Goal: Communication & Community: Answer question/provide support

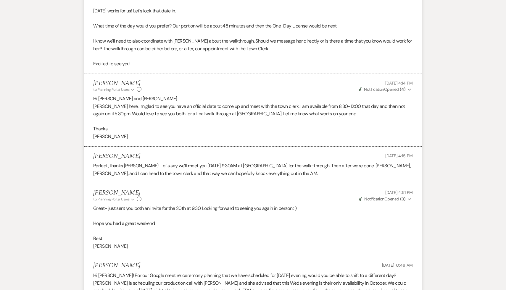
scroll to position [1058, 0]
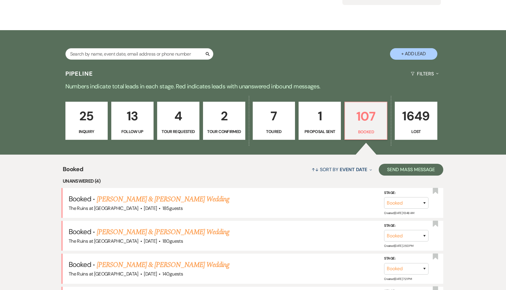
scroll to position [133, 0]
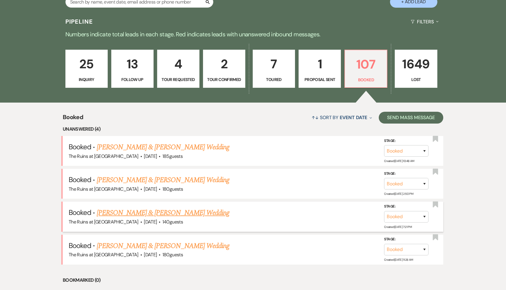
click at [193, 214] on link "[PERSON_NAME] & [PERSON_NAME] Wedding" at bounding box center [163, 213] width 133 height 11
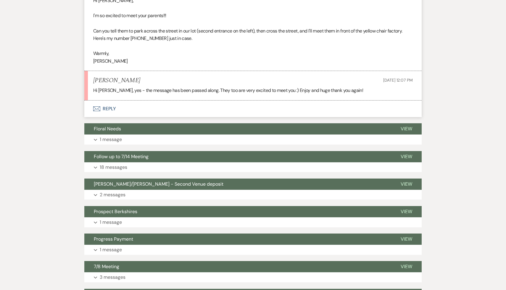
scroll to position [230, 0]
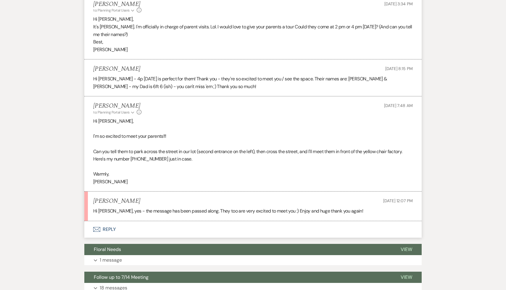
click at [110, 228] on button "Envelope Reply" at bounding box center [252, 229] width 337 height 17
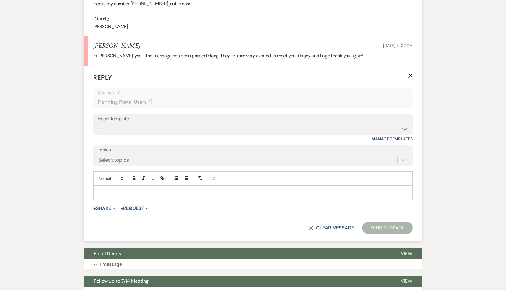
scroll to position [394, 0]
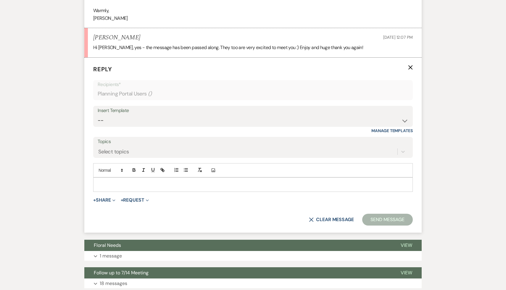
click at [157, 182] on p at bounding box center [253, 184] width 310 height 7
click at [381, 219] on button "Send Message" at bounding box center [387, 220] width 51 height 12
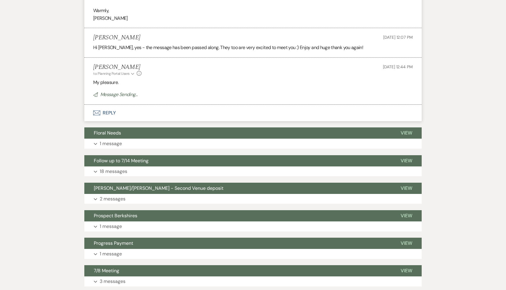
scroll to position [133, 0]
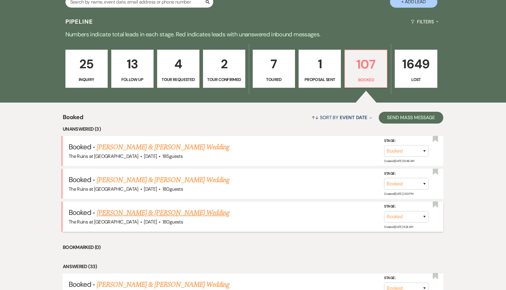
click at [173, 211] on link "[PERSON_NAME] & [PERSON_NAME] Wedding" at bounding box center [163, 213] width 133 height 11
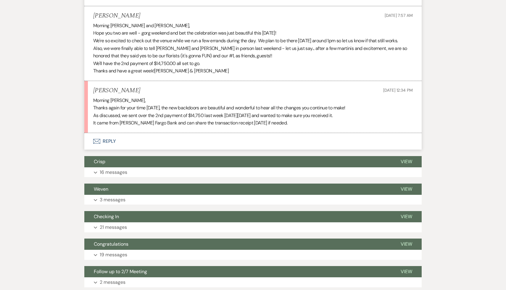
scroll to position [2014, 0]
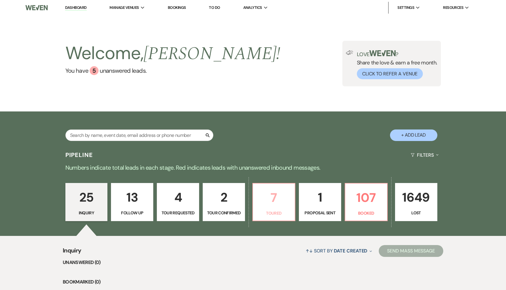
click at [272, 198] on p "7" at bounding box center [274, 198] width 35 height 20
select select "5"
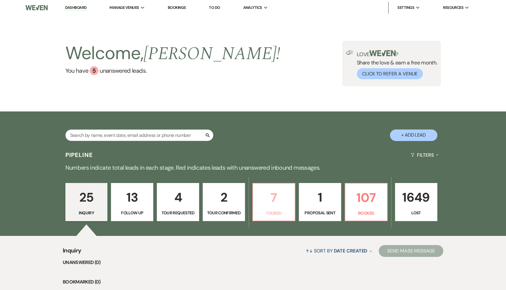
select select "5"
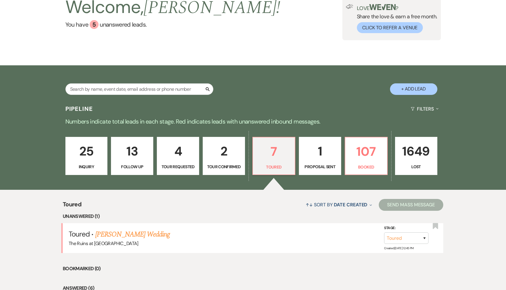
scroll to position [77, 0]
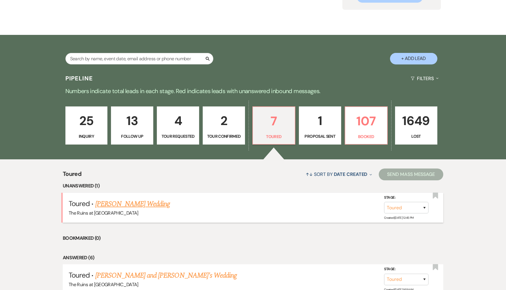
click at [140, 206] on link "Elizabeth Wexler's Wedding" at bounding box center [132, 204] width 75 height 11
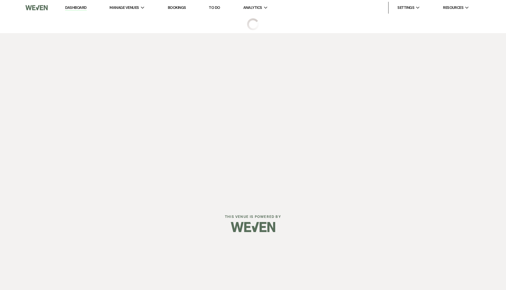
select select "5"
select select "6"
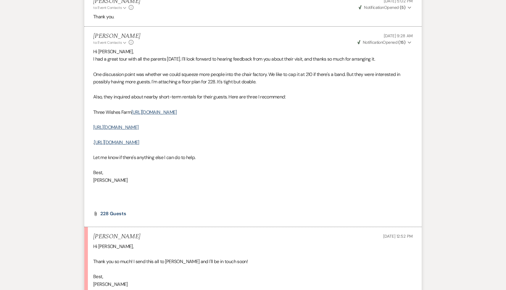
scroll to position [925, 0]
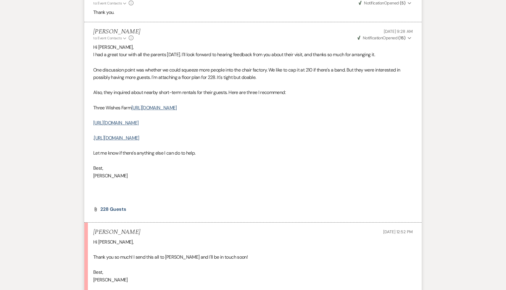
click at [314, 144] on p at bounding box center [253, 146] width 320 height 8
click at [265, 156] on p at bounding box center [253, 160] width 320 height 8
click at [308, 177] on p "[PERSON_NAME]" at bounding box center [253, 175] width 320 height 8
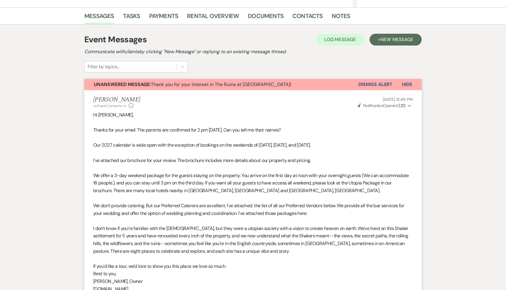
scroll to position [0, 0]
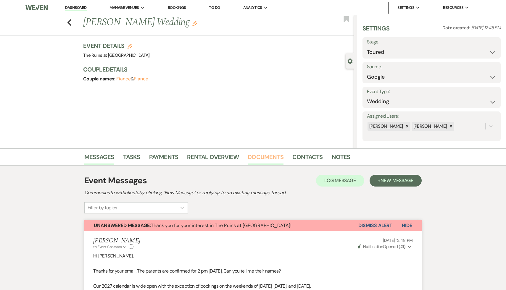
click at [269, 156] on link "Documents" at bounding box center [266, 158] width 36 height 13
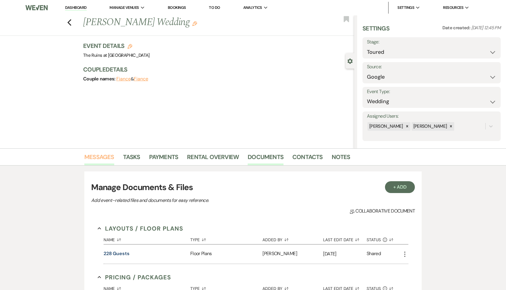
click at [102, 156] on link "Messages" at bounding box center [99, 158] width 30 height 13
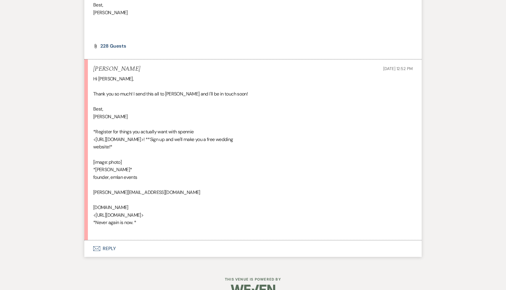
scroll to position [1102, 0]
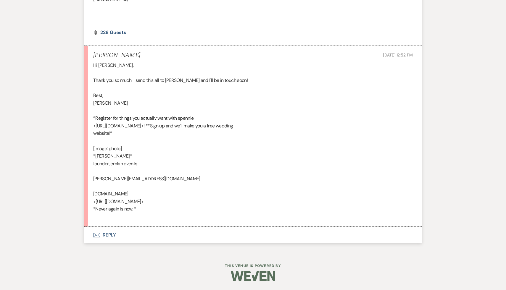
click at [108, 235] on button "Envelope Reply" at bounding box center [252, 235] width 337 height 17
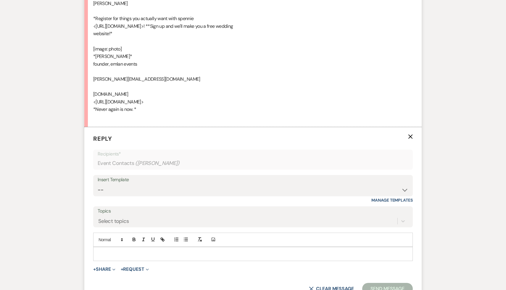
scroll to position [1215, 0]
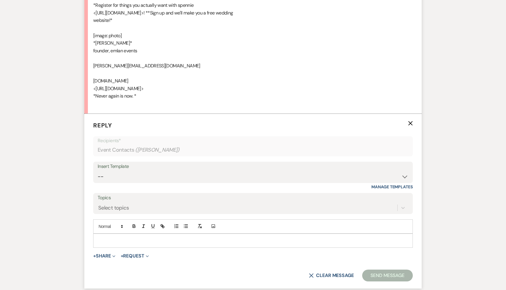
click at [112, 242] on p at bounding box center [253, 241] width 310 height 7
click at [399, 275] on button "Send Message" at bounding box center [387, 276] width 51 height 12
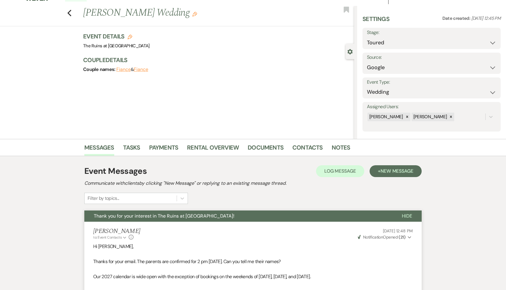
scroll to position [0, 0]
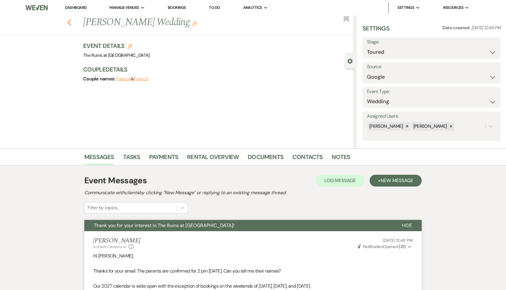
click at [70, 22] on icon "Previous" at bounding box center [69, 22] width 4 height 7
select select "5"
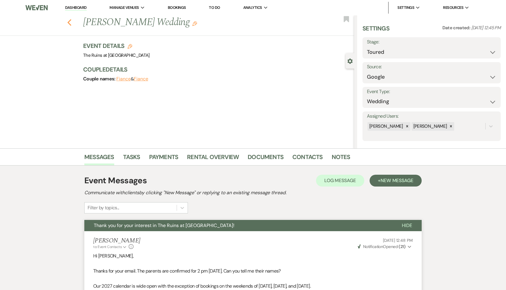
select select "5"
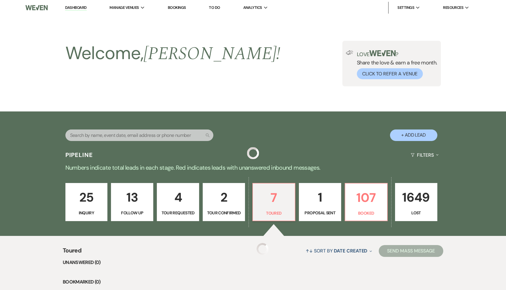
scroll to position [77, 0]
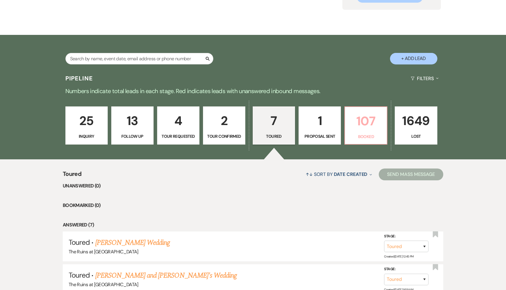
click at [368, 123] on p "107" at bounding box center [366, 121] width 35 height 20
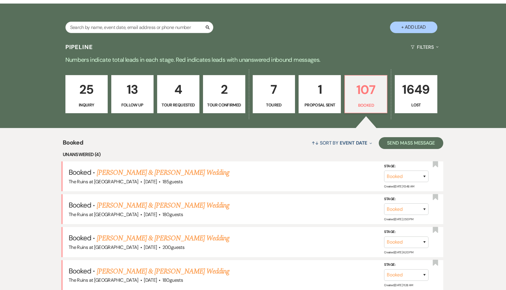
scroll to position [110, 0]
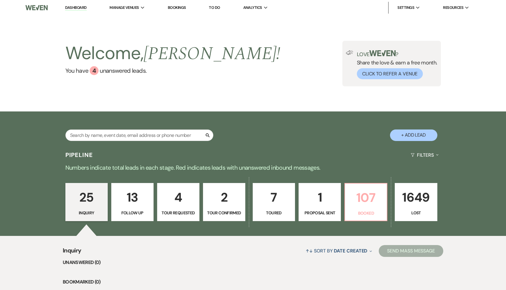
click at [366, 205] on p "107" at bounding box center [366, 198] width 35 height 20
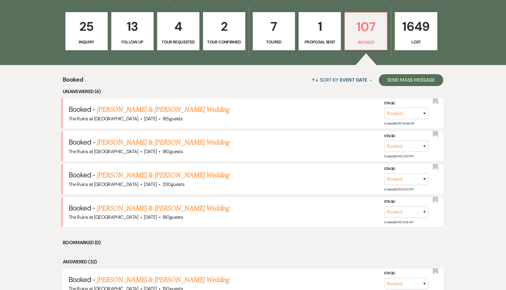
scroll to position [184, 0]
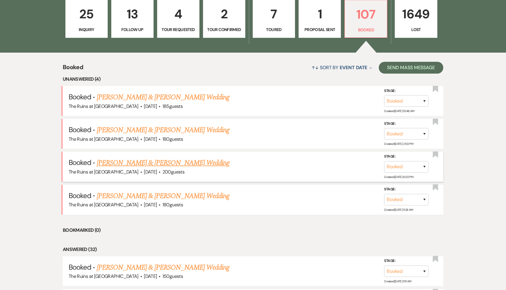
click at [167, 165] on link "[PERSON_NAME] & [PERSON_NAME] Wedding" at bounding box center [163, 163] width 133 height 11
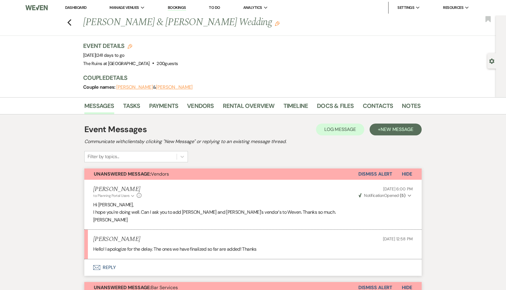
click at [79, 8] on link "Dashboard" at bounding box center [75, 7] width 21 height 5
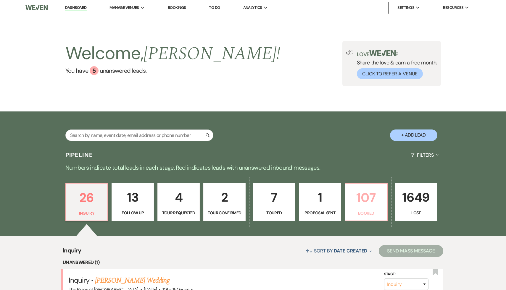
click at [373, 197] on p "107" at bounding box center [366, 198] width 35 height 20
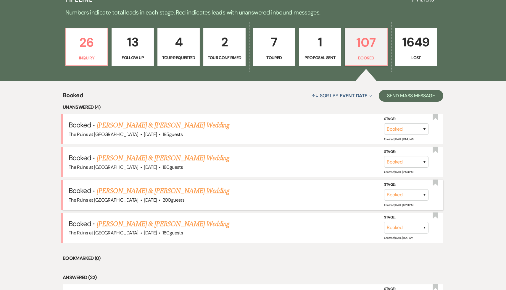
scroll to position [162, 0]
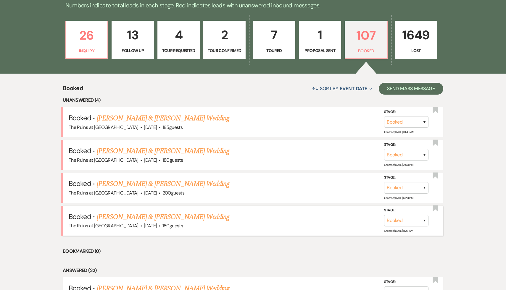
click at [177, 217] on link "[PERSON_NAME] & [PERSON_NAME] Wedding" at bounding box center [163, 217] width 133 height 11
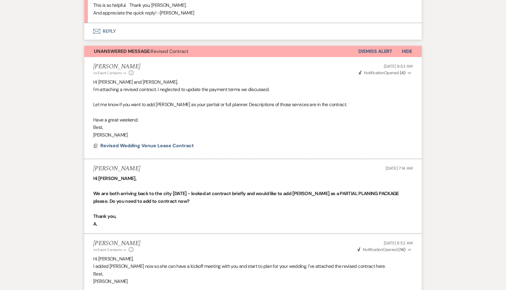
scroll to position [1304, 0]
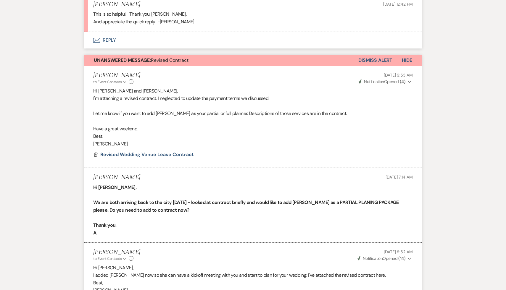
click at [107, 42] on button "Envelope Reply" at bounding box center [252, 40] width 337 height 17
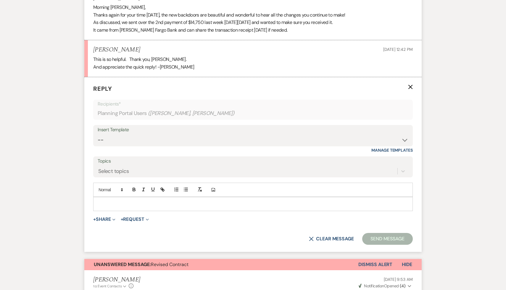
scroll to position [1252, 0]
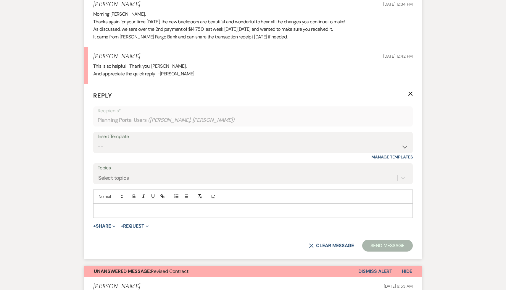
click at [171, 212] on p at bounding box center [253, 211] width 310 height 7
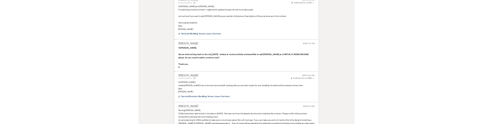
scroll to position [1441, 0]
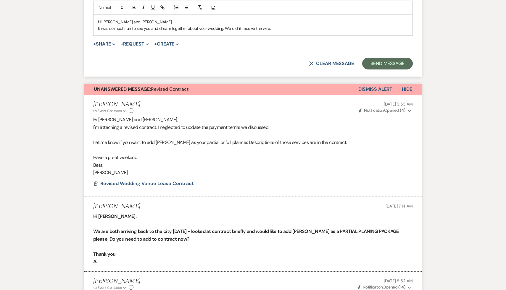
click at [292, 26] on p "It was so much fun to see you and dream together about your wedding. We didn't …" at bounding box center [253, 28] width 310 height 7
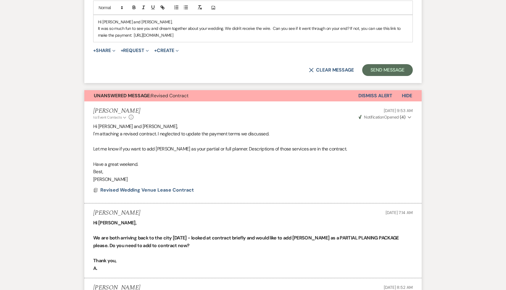
drag, startPoint x: 311, startPoint y: 34, endPoint x: 133, endPoint y: 37, distance: 177.9
click at [133, 37] on p "It was so much fun to see you and dream together about your wedding. We didn't …" at bounding box center [253, 31] width 310 height 13
click at [163, 6] on icon "button" at bounding box center [162, 7] width 5 height 5
type input "https://customer.billergenie.com/MTc1NDc=/Invoices/DetailInfo/bL97k7Mme9P7/XP9y…"
click at [255, 47] on link at bounding box center [253, 46] width 13 height 4
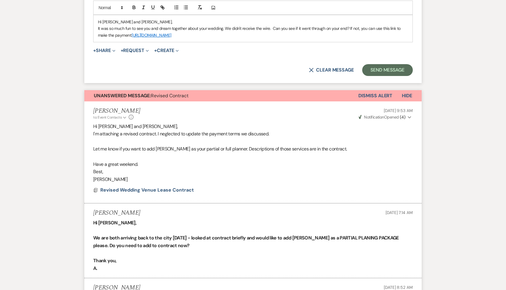
click at [257, 54] on div "+ Share Expand Doc Upload Documents Add Photo Images Pref Vendors Preferred ven…" at bounding box center [253, 50] width 320 height 7
click at [171, 36] on link "https://customer.billergenie.com/MTc1NDc=/Invoices/DetailInfo/bL97k7Mme9P7/XP9y…" at bounding box center [151, 35] width 39 height 5
click at [220, 47] on link "https://customer.billergenie.com/MTc1NDc=/Invoices/DetailInfo/bL97k7Mme9P7/XP9y…" at bounding box center [202, 47] width 37 height 8
click at [281, 73] on div "X Clear message Send Message" at bounding box center [253, 70] width 320 height 12
click at [311, 35] on p "It was so much fun to see you and dream together about your wedding. We didn't …" at bounding box center [253, 31] width 310 height 13
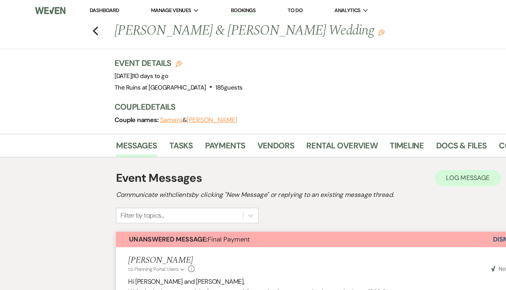
click at [74, 7] on link "Dashboard" at bounding box center [75, 7] width 21 height 5
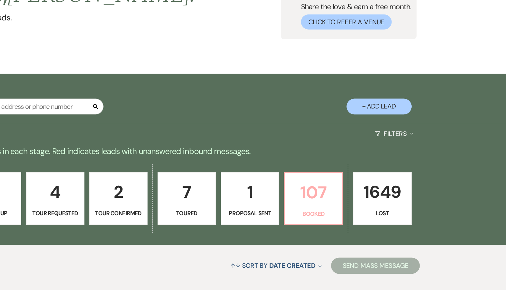
click at [364, 202] on p "107" at bounding box center [366, 198] width 35 height 20
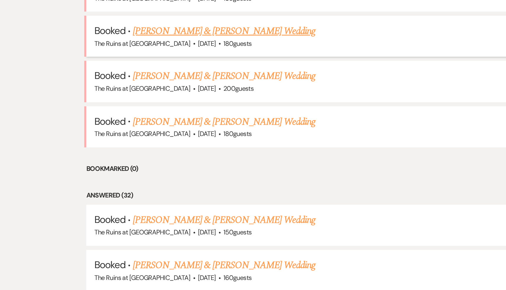
scroll to position [213, 0]
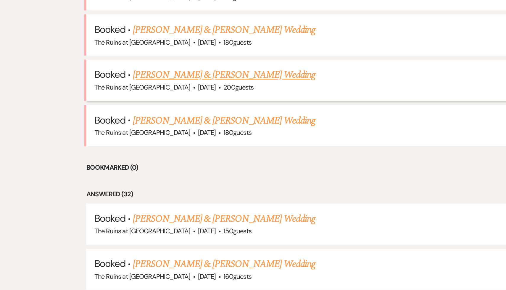
click at [179, 133] on link "[PERSON_NAME] & [PERSON_NAME] Wedding" at bounding box center [163, 133] width 133 height 11
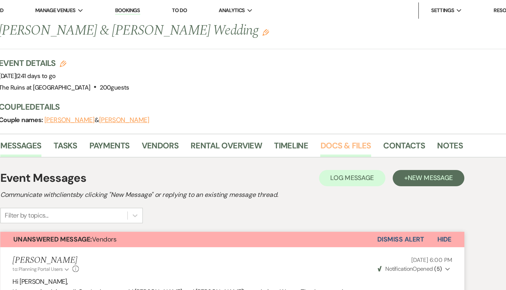
click at [339, 104] on link "Docs & Files" at bounding box center [335, 107] width 37 height 13
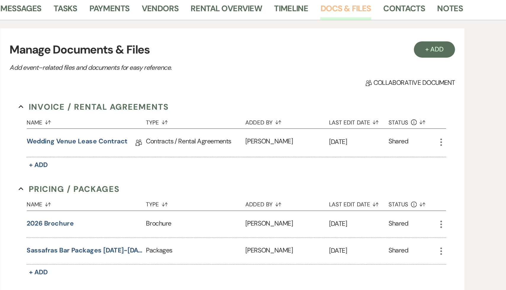
scroll to position [66, 0]
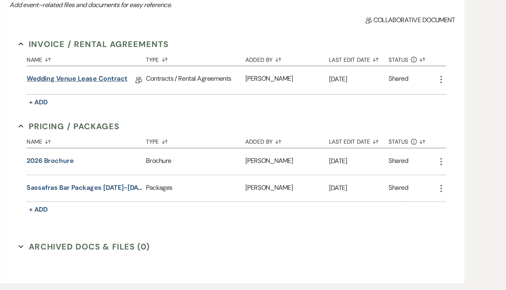
click at [158, 136] on link "Wedding Venue Lease Contract" at bounding box center [140, 137] width 73 height 9
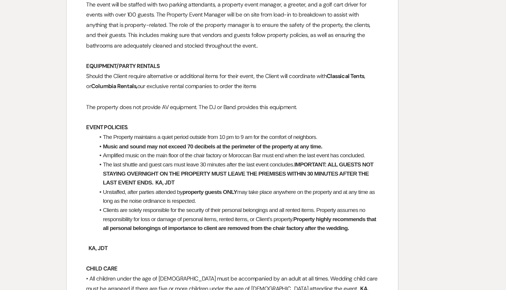
scroll to position [2309, 0]
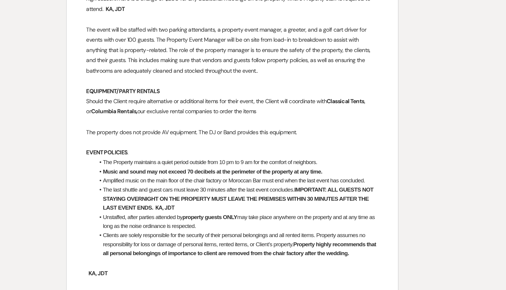
click at [236, 195] on p "﻿ KA, JDT ﻿" at bounding box center [253, 198] width 213 height 7
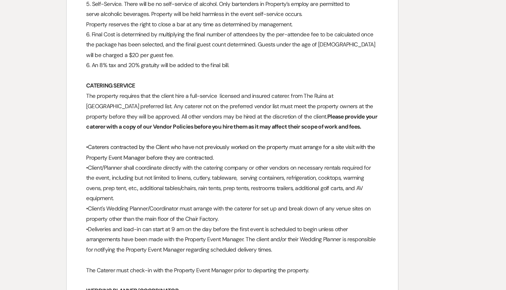
scroll to position [1888, 0]
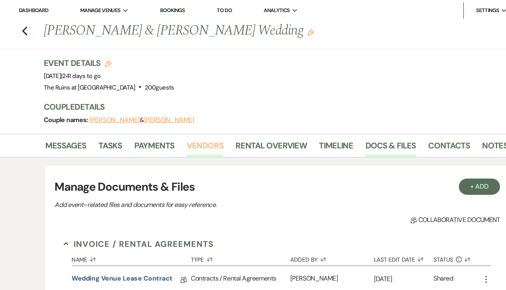
click at [199, 108] on link "Vendors" at bounding box center [200, 107] width 27 height 13
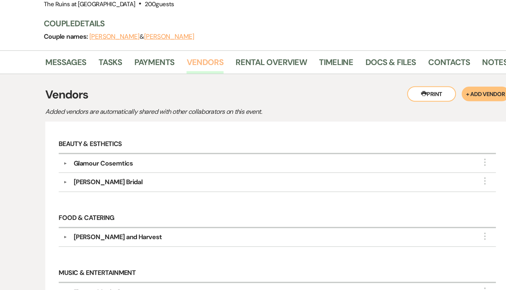
scroll to position [4, 0]
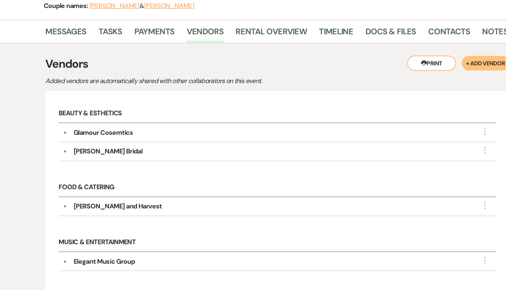
click at [210, 209] on h6 "Food & Catering" at bounding box center [253, 216] width 318 height 14
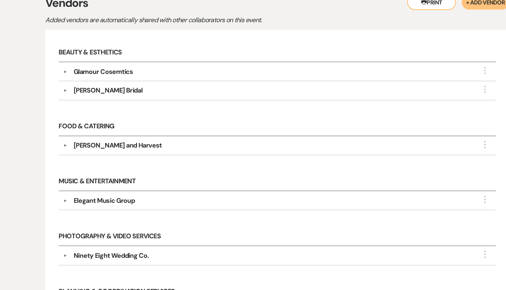
scroll to position [126, 0]
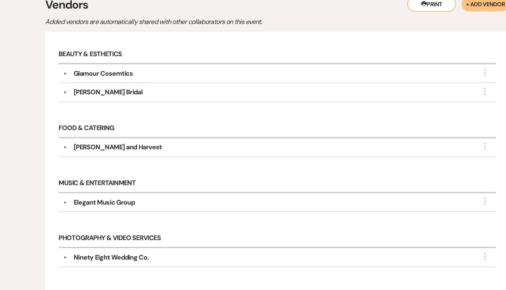
click at [129, 147] on div "Elegant Music Group" at bounding box center [127, 147] width 45 height 7
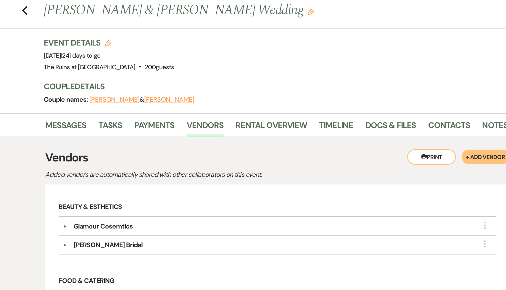
scroll to position [2, 0]
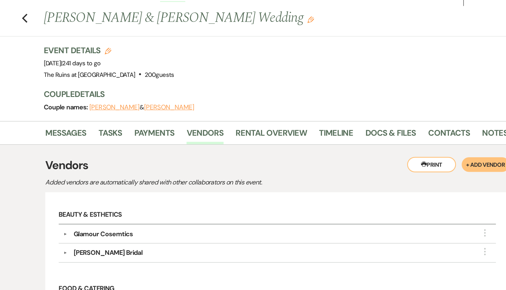
click at [271, 125] on h3 "Vendors" at bounding box center [252, 128] width 337 height 12
click at [276, 128] on h3 "Vendors" at bounding box center [252, 128] width 337 height 12
click at [96, 104] on link "Messages" at bounding box center [99, 105] width 30 height 13
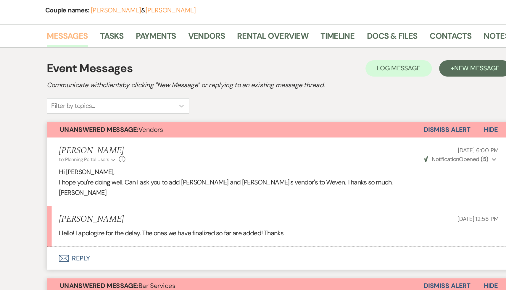
scroll to position [80, 0]
click at [375, 27] on link "Contacts" at bounding box center [378, 28] width 30 height 13
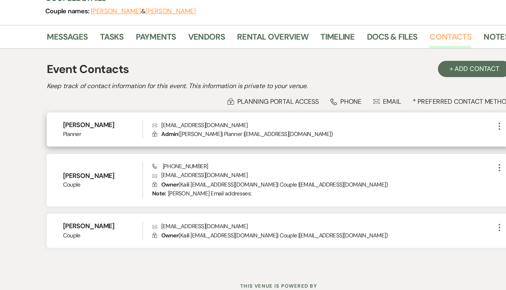
scroll to position [0, 0]
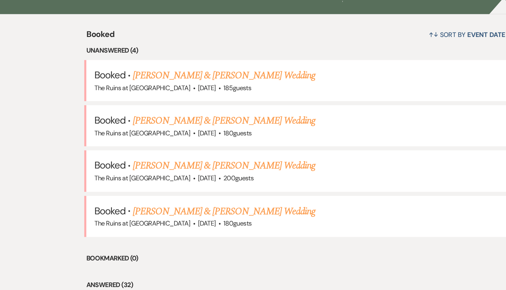
scroll to position [180, 0]
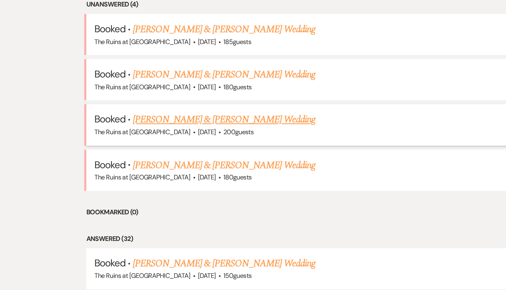
click at [145, 168] on link "Kaili Akar & Jack Tregurtha's Wedding" at bounding box center [163, 166] width 133 height 11
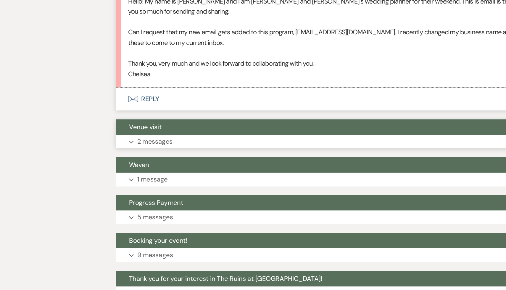
scroll to position [444, 0]
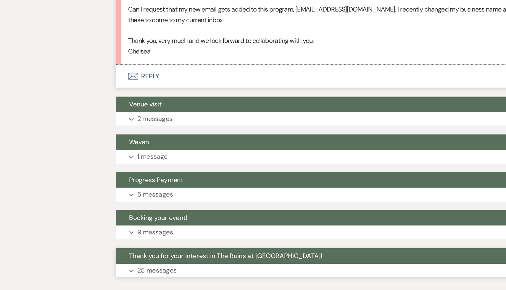
click at [128, 267] on span "Thank you for your interest in The Ruins at [GEOGRAPHIC_DATA]!" at bounding box center [164, 265] width 141 height 6
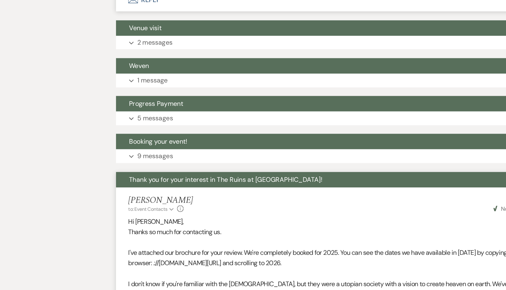
scroll to position [578, 0]
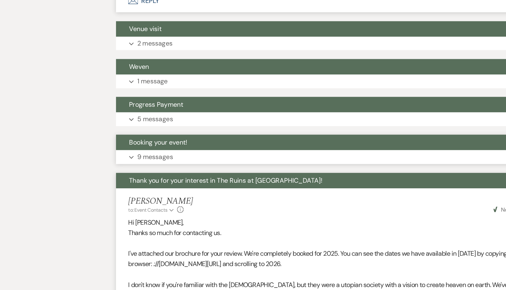
click at [115, 104] on span "Booking your event!" at bounding box center [115, 103] width 42 height 6
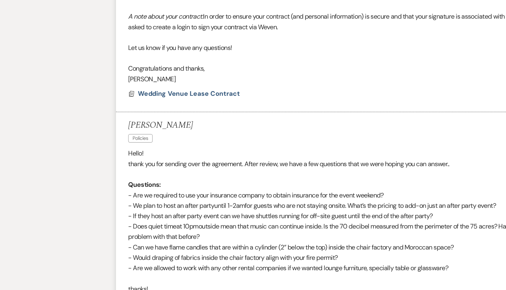
scroll to position [678, 0]
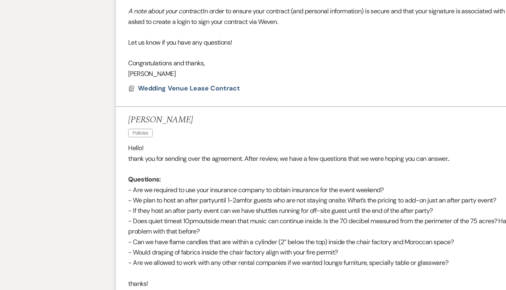
click at [141, 283] on p "thanks!" at bounding box center [253, 286] width 320 height 8
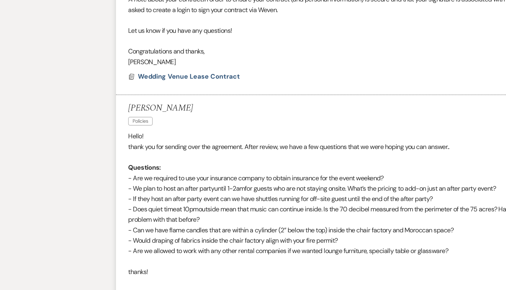
scroll to position [687, 0]
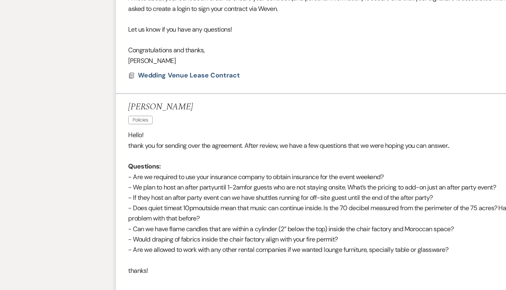
click at [182, 273] on p "thanks!" at bounding box center [253, 276] width 320 height 8
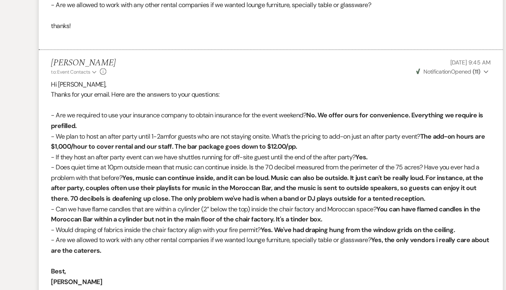
scroll to position [866, 0]
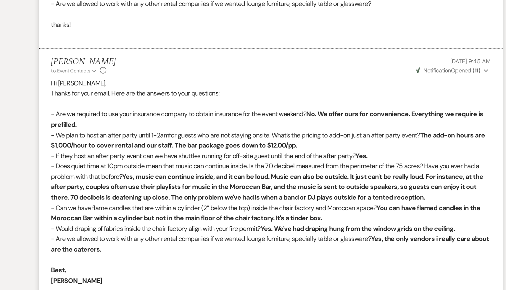
click at [243, 271] on p at bounding box center [253, 269] width 320 height 8
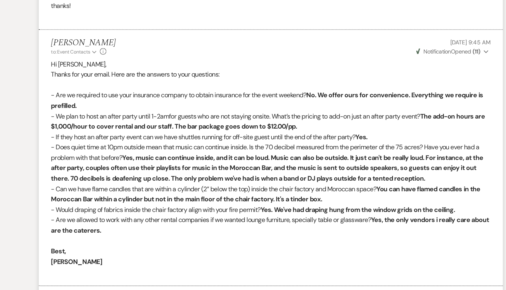
scroll to position [884, 0]
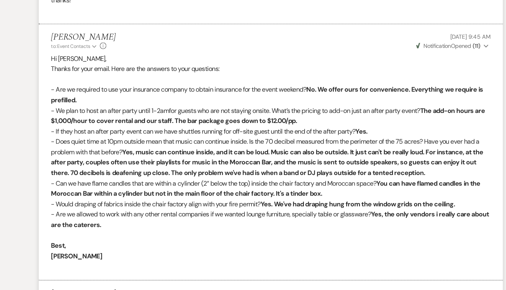
click at [233, 269] on p "[PERSON_NAME]" at bounding box center [253, 266] width 320 height 8
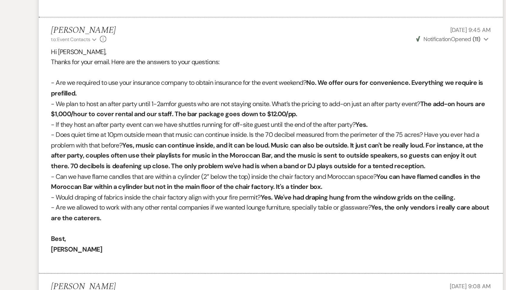
click at [230, 266] on p at bounding box center [253, 268] width 320 height 8
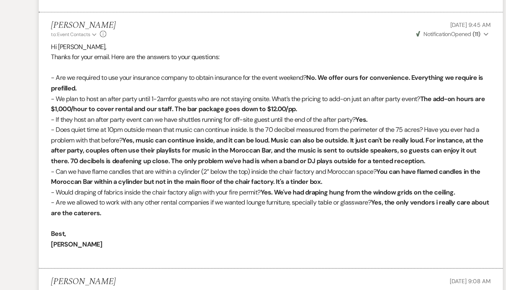
click at [236, 258] on p "[PERSON_NAME]" at bounding box center [253, 257] width 320 height 8
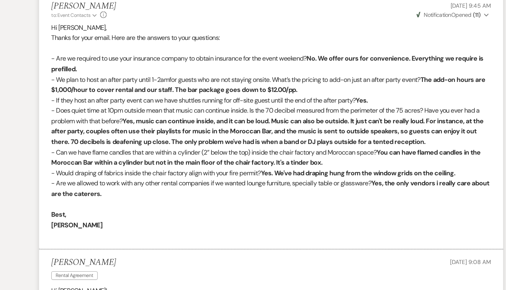
scroll to position [907, 0]
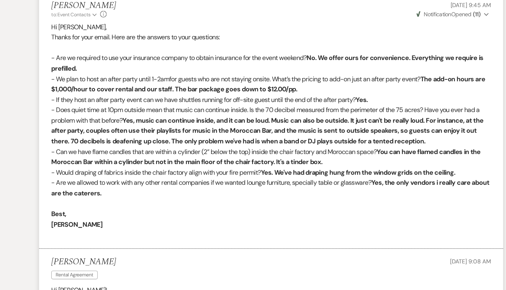
click at [251, 273] on div "Kaili Akar Rental Agreement Dec 20, 2024, 9:08 AM" at bounding box center [253, 275] width 320 height 18
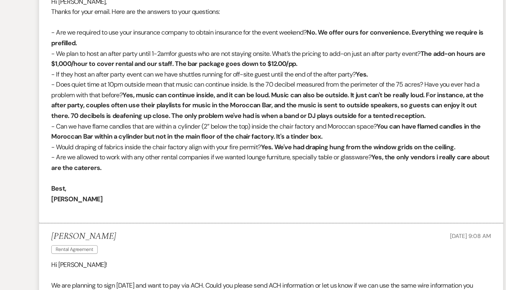
scroll to position [930, 0]
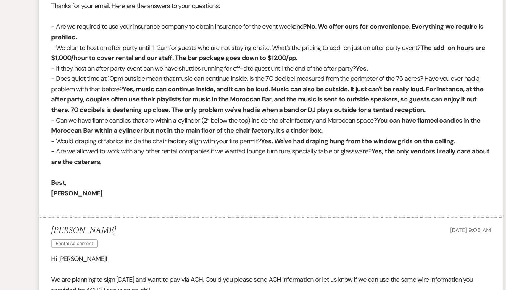
click at [253, 263] on li "Kaili Akar Rental Agreement Dec 20, 2024, 9:08 AM Hi Carol! We are planning to …" at bounding box center [252, 268] width 337 height 63
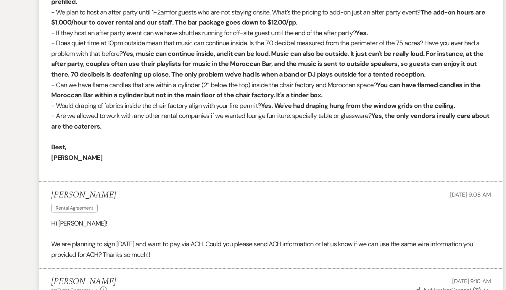
scroll to position [963, 0]
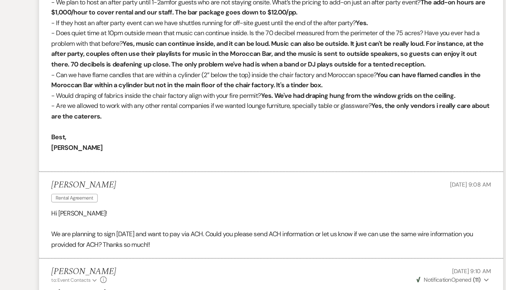
click at [243, 229] on li "Kaili Akar Rental Agreement Dec 20, 2024, 9:08 AM Hi Carol! We are planning to …" at bounding box center [252, 235] width 337 height 63
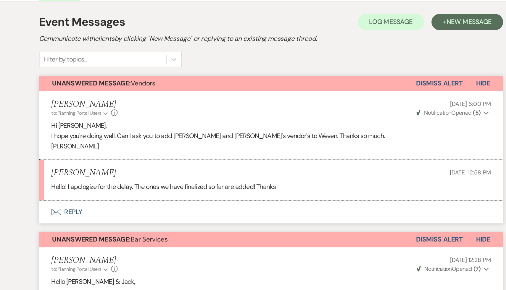
scroll to position [78, 0]
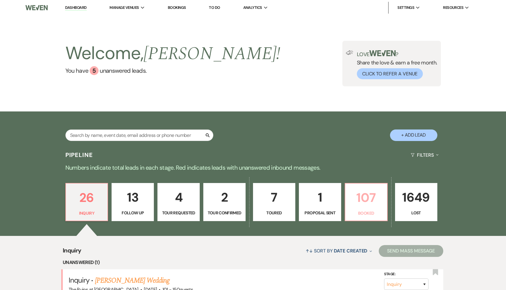
click at [372, 205] on p "107" at bounding box center [366, 198] width 35 height 20
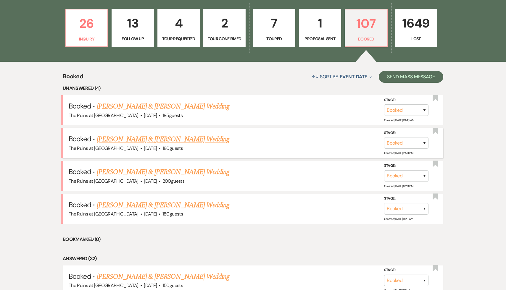
scroll to position [175, 0]
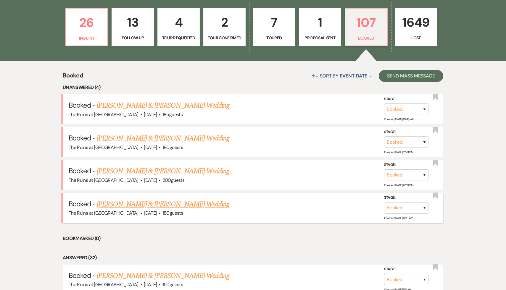
click at [189, 203] on link "[PERSON_NAME] & [PERSON_NAME] Wedding" at bounding box center [163, 204] width 133 height 11
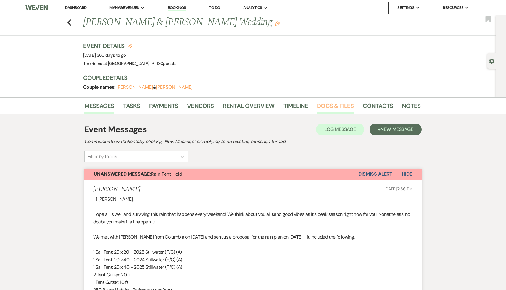
click at [336, 105] on link "Docs & Files" at bounding box center [335, 107] width 37 height 13
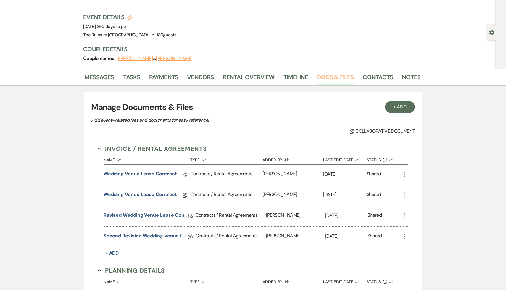
scroll to position [30, 0]
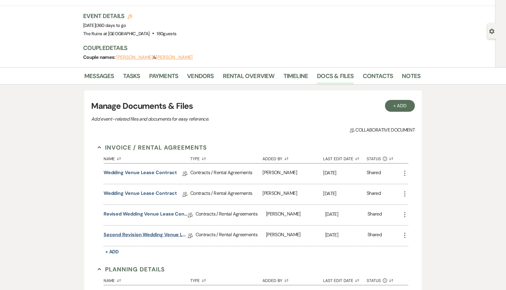
click at [159, 233] on link "Second Revision Wedding Venue Lease Contract" at bounding box center [146, 235] width 84 height 9
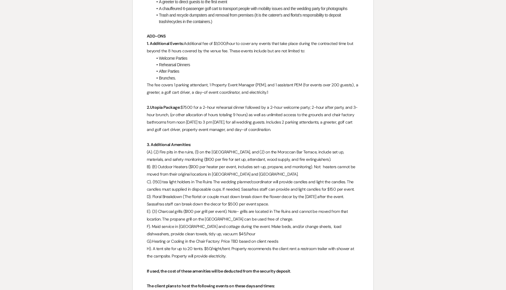
scroll to position [712, 0]
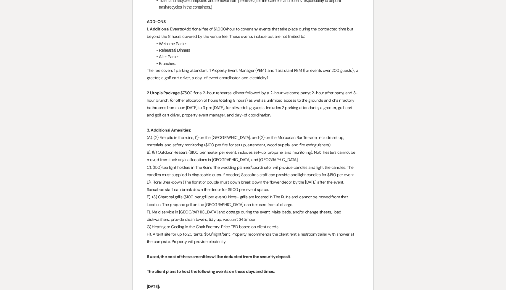
click at [318, 268] on p "The client plans to host the following events on these days and times:" at bounding box center [253, 271] width 213 height 7
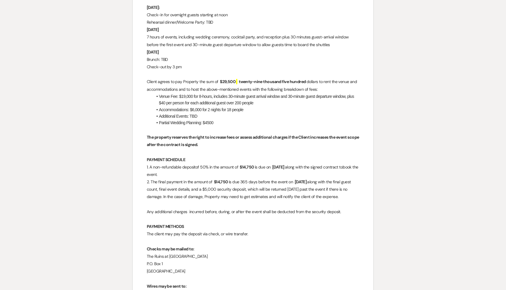
scroll to position [1019, 0]
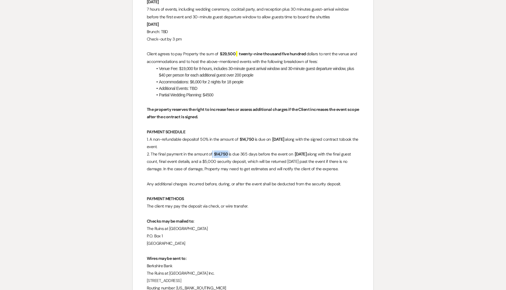
drag, startPoint x: 231, startPoint y: 154, endPoint x: 214, endPoint y: 153, distance: 16.6
click at [214, 153] on p "2. The final payment in the amount of ﻿ $14,750 ﻿ is due 365 days before the ev…" at bounding box center [253, 162] width 213 height 22
copy p "﻿ $14,750 ﻿"
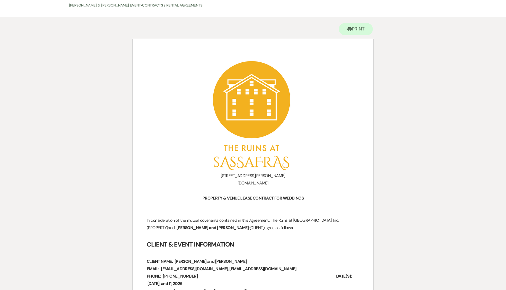
scroll to position [75, 0]
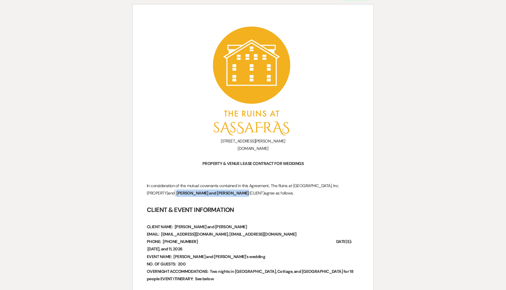
click at [207, 194] on span "[PERSON_NAME] and [PERSON_NAME]" at bounding box center [213, 193] width 74 height 7
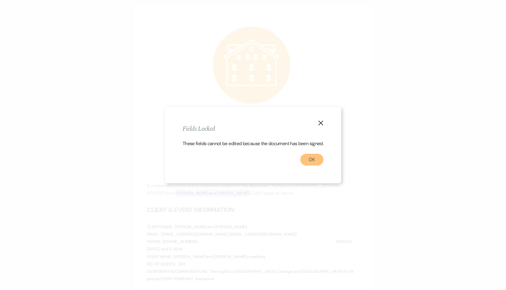
click at [314, 164] on button "OK" at bounding box center [311, 160] width 23 height 12
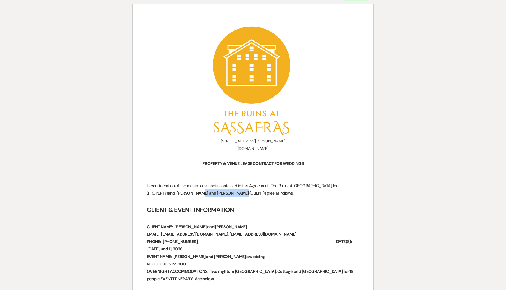
drag, startPoint x: 210, startPoint y: 194, endPoint x: 139, endPoint y: 195, distance: 71.1
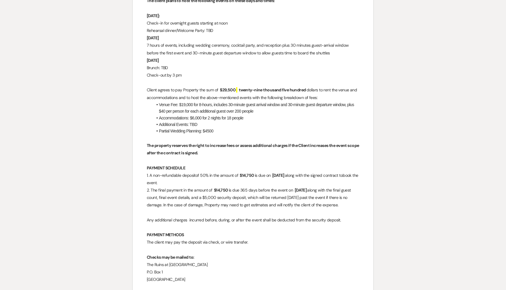
scroll to position [1024, 0]
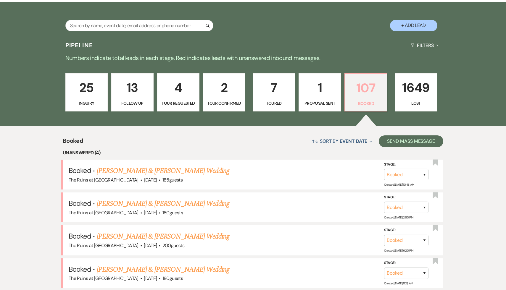
click at [370, 92] on p "107" at bounding box center [366, 88] width 35 height 20
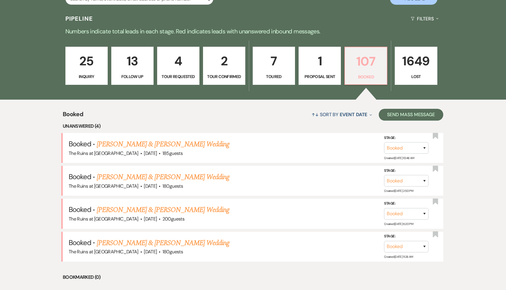
scroll to position [139, 0]
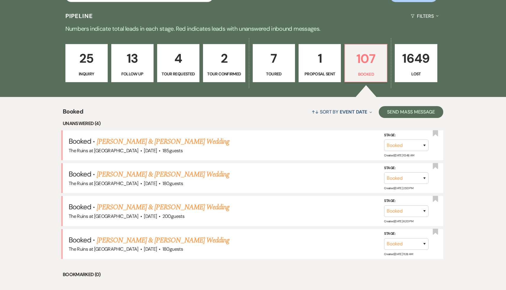
click at [203, 274] on li "Bookmarked (0)" at bounding box center [253, 275] width 381 height 8
click at [202, 273] on li "Bookmarked (0)" at bounding box center [253, 275] width 381 height 8
click at [178, 240] on link "[PERSON_NAME] & [PERSON_NAME] Wedding" at bounding box center [163, 240] width 133 height 11
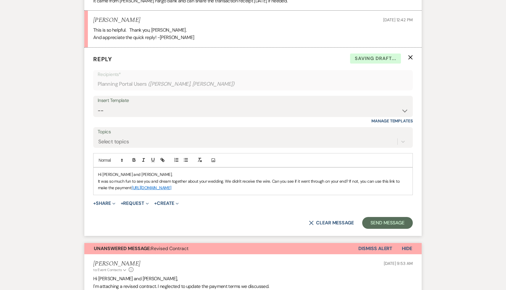
scroll to position [1289, 0]
click at [224, 181] on p "It was so much fun to see you and dream together about your wedding. We didn't …" at bounding box center [253, 184] width 310 height 13
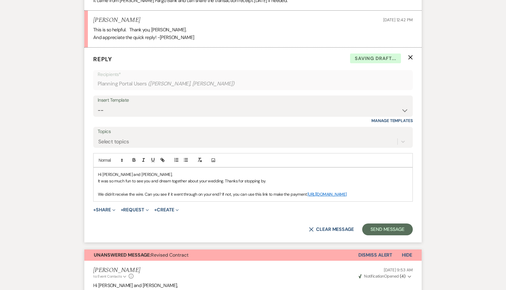
click at [333, 191] on p "We didn't receive the wire. Can you see if it went through on your end? If not,…" at bounding box center [253, 194] width 310 height 7
click at [287, 198] on p "We didn't receive the wire. Can you see if it went through on your end? If not,…" at bounding box center [253, 194] width 310 height 7
click at [273, 198] on p "We didn't receive the wire. Can you see if it went through on your end? If not,…" at bounding box center [253, 194] width 310 height 7
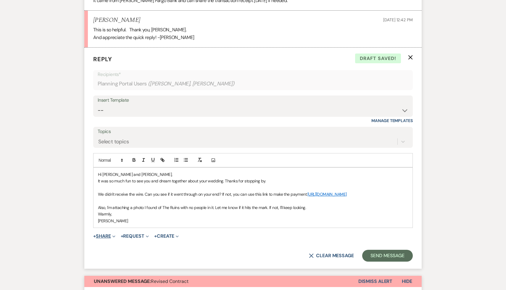
click at [106, 239] on button "+ Share Expand" at bounding box center [104, 236] width 22 height 5
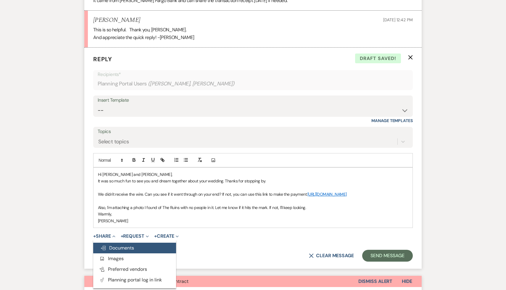
click at [121, 251] on span "Doc Upload Documents" at bounding box center [117, 248] width 34 height 6
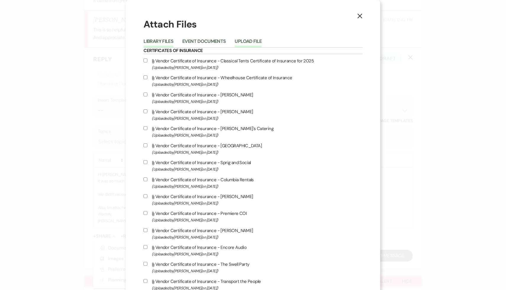
click at [262, 41] on button "Upload File" at bounding box center [248, 43] width 27 height 8
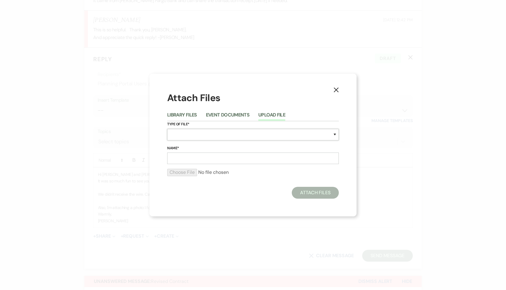
click at [240, 133] on select "Special Event Insurance Vendor Certificate of Insurance Contracts / Rental Agre…" at bounding box center [253, 135] width 172 height 12
select select "55"
click at [167, 129] on select "Special Event Insurance Vendor Certificate of Insurance Contracts / Rental Agre…" at bounding box center [253, 135] width 172 height 12
click at [206, 160] on input "Name*" at bounding box center [253, 159] width 172 height 12
type input "The Ruins"
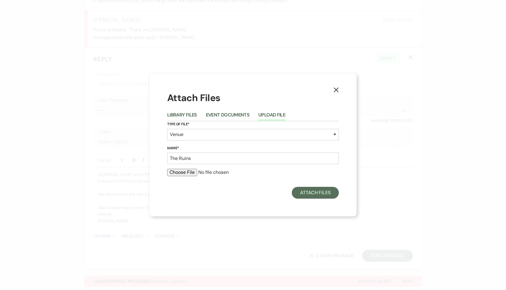
click at [186, 177] on div at bounding box center [253, 175] width 172 height 12
click at [190, 173] on input "file" at bounding box center [253, 172] width 172 height 7
type input "C:\fakepath\107_ruinsny.jpg"
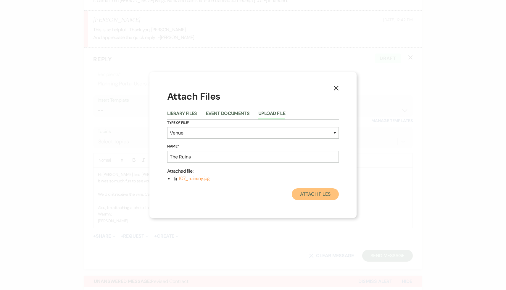
click at [316, 193] on button "Attach Files" at bounding box center [315, 195] width 47 height 12
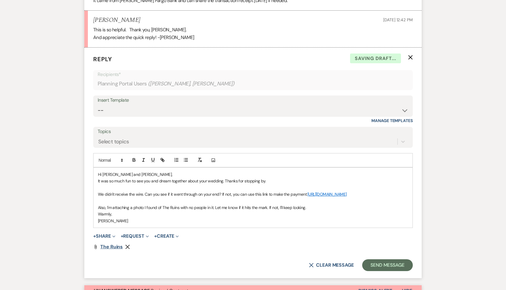
click at [109, 250] on span "The Ruins" at bounding box center [111, 247] width 22 height 6
click at [127, 250] on icon "Remove" at bounding box center [127, 247] width 5 height 5
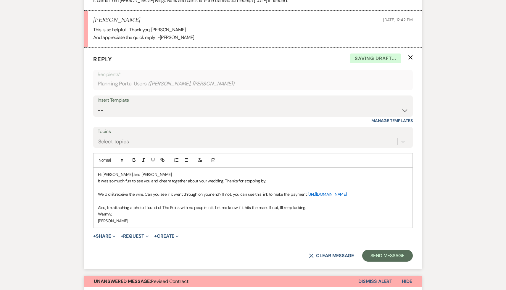
click at [105, 239] on button "+ Share Expand" at bounding box center [104, 236] width 22 height 5
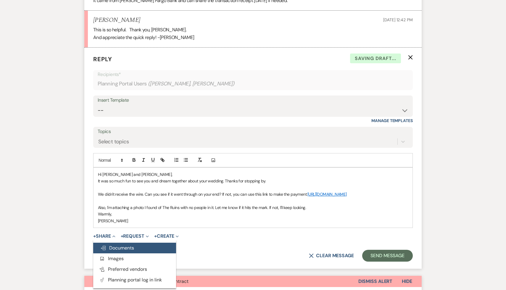
click at [127, 251] on span "Doc Upload Documents" at bounding box center [117, 248] width 34 height 6
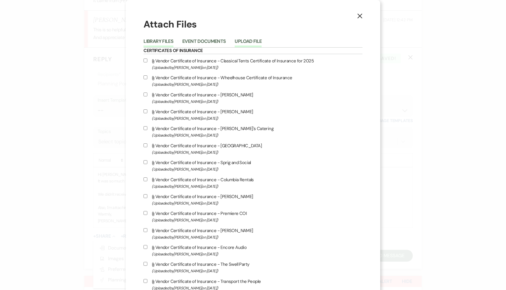
click at [262, 40] on button "Upload File" at bounding box center [248, 43] width 27 height 8
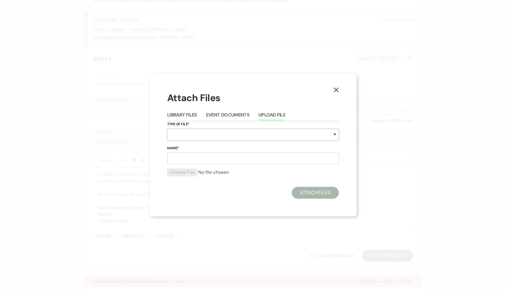
click at [234, 134] on select "Special Event Insurance Vendor Certificate of Insurance Contracts / Rental Agre…" at bounding box center [253, 135] width 172 height 12
select select "55"
click at [167, 129] on select "Special Event Insurance Vendor Certificate of Insurance Contracts / Rental Agre…" at bounding box center [253, 135] width 172 height 12
click at [207, 160] on input "Name*" at bounding box center [253, 159] width 172 height 12
type input "The Ruins"
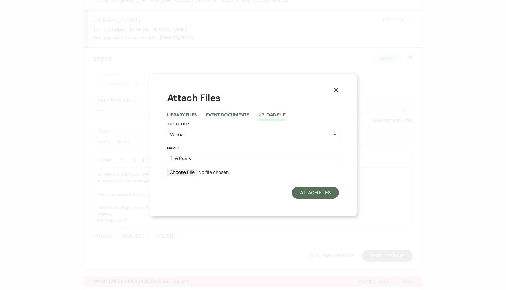
click at [186, 173] on input "file" at bounding box center [253, 172] width 172 height 7
type input "C:\fakepath\image (4) (1).png"
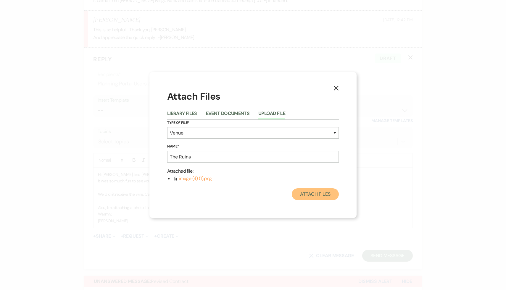
click at [323, 190] on button "Attach Files" at bounding box center [315, 195] width 47 height 12
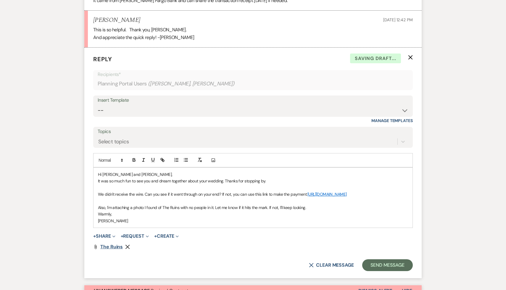
click at [116, 250] on span "The Ruins" at bounding box center [111, 247] width 22 height 6
click at [171, 224] on p "[PERSON_NAME]" at bounding box center [253, 221] width 310 height 7
click at [369, 270] on button "Send Message" at bounding box center [387, 266] width 51 height 12
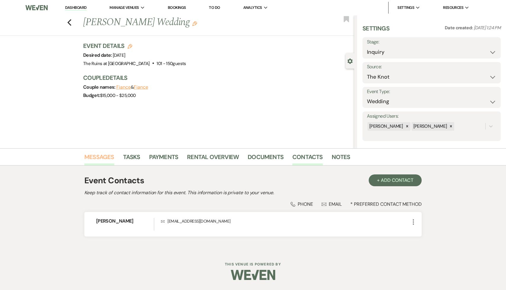
click at [103, 156] on link "Messages" at bounding box center [99, 158] width 30 height 13
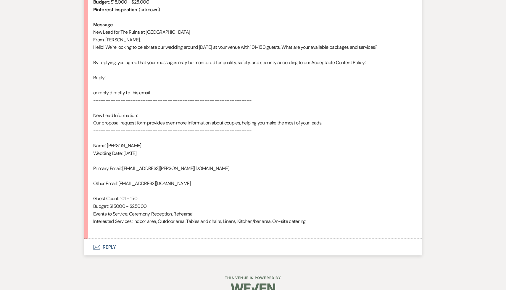
scroll to position [305, 0]
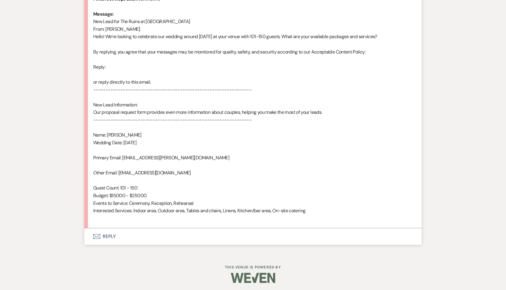
click at [107, 239] on button "Envelope Reply" at bounding box center [252, 237] width 337 height 17
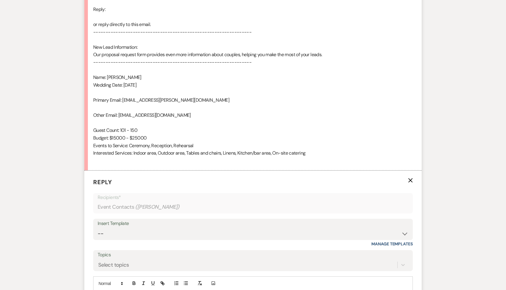
scroll to position [420, 0]
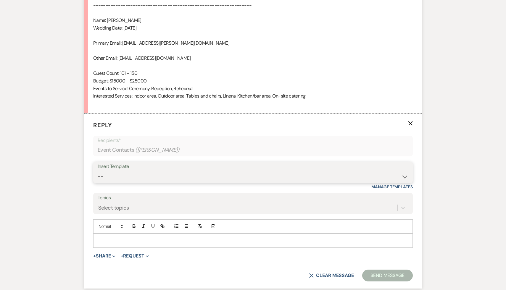
click at [405, 176] on select "-- Weven Planning Portal Introduction (Booked Events) Initial Inquiry Response …" at bounding box center [253, 177] width 311 height 12
select select "566"
click at [98, 171] on select "-- Weven Planning Portal Introduction (Booked Events) Initial Inquiry Response …" at bounding box center [253, 177] width 311 height 12
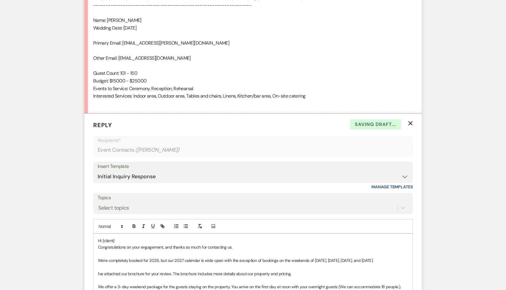
click at [126, 238] on p "Hi {client}" at bounding box center [253, 241] width 310 height 7
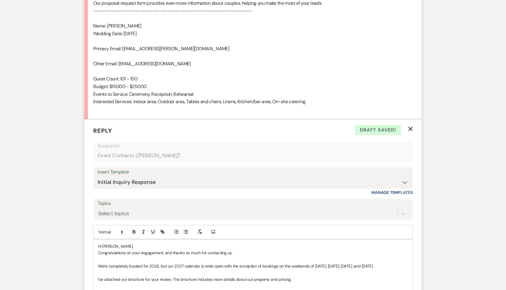
scroll to position [483, 0]
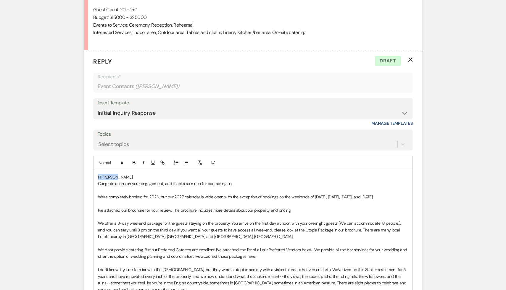
drag, startPoint x: 124, startPoint y: 178, endPoint x: 69, endPoint y: 176, distance: 55.1
click at [69, 176] on div "Messages Tasks Payments Rental Overview Documents Contacts Notes Event Messages…" at bounding box center [253, 49] width 506 height 769
copy p "Hi [PERSON_NAME],"
click at [405, 112] on select "-- Weven Planning Portal Introduction (Booked Events) Initial Inquiry Response …" at bounding box center [253, 113] width 311 height 12
select select "3991"
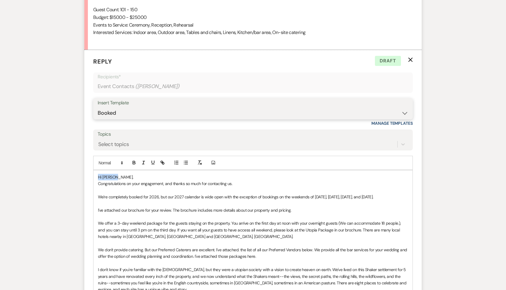
click at [98, 107] on select "-- Weven Planning Portal Introduction (Booked Events) Initial Inquiry Response …" at bounding box center [253, 113] width 311 height 12
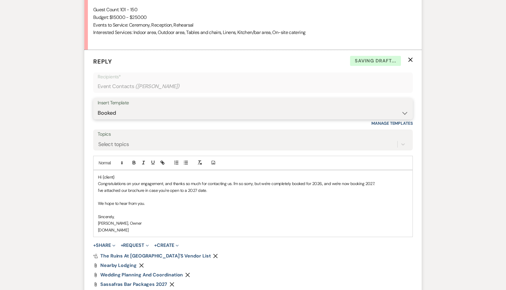
click at [404, 111] on select "-- Weven Planning Portal Introduction (Booked Events) Initial Inquiry Response …" at bounding box center [253, 113] width 311 height 12
click at [98, 107] on select "-- Weven Planning Portal Introduction (Booked Events) Initial Inquiry Response …" at bounding box center [253, 113] width 311 height 12
click at [134, 175] on p "Hi {client}" at bounding box center [253, 177] width 310 height 7
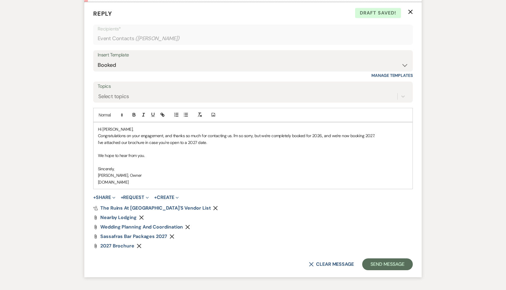
scroll to position [532, 0]
click at [379, 265] on button "Send Message" at bounding box center [387, 264] width 51 height 12
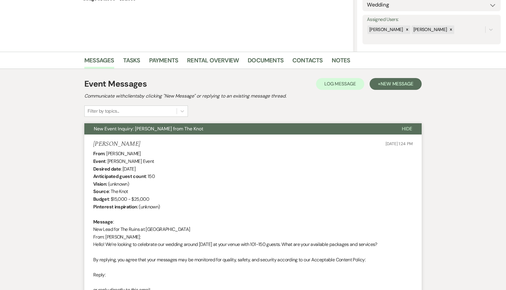
scroll to position [0, 0]
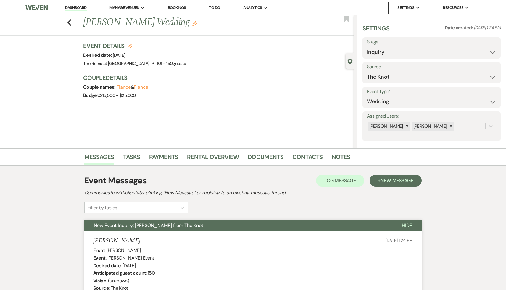
click at [80, 7] on link "Dashboard" at bounding box center [75, 8] width 21 height 6
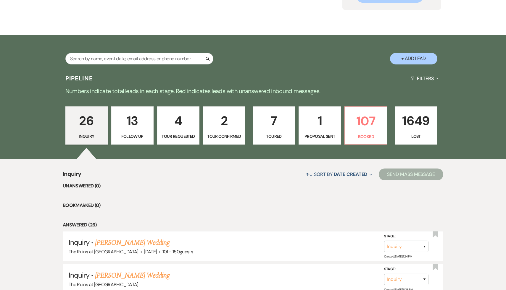
scroll to position [88, 0]
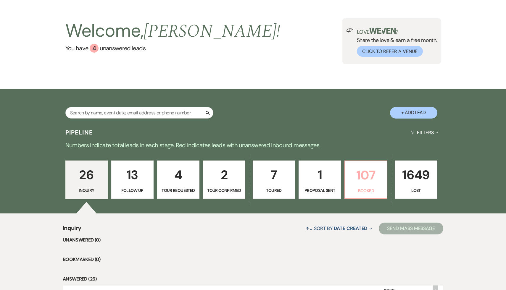
click at [357, 177] on p "107" at bounding box center [366, 175] width 35 height 20
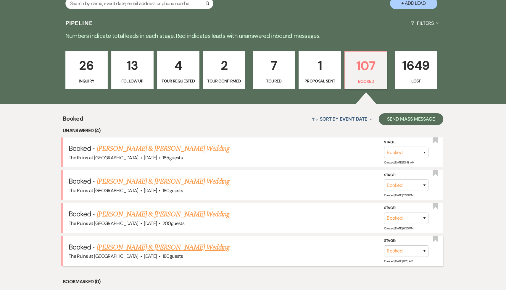
scroll to position [135, 0]
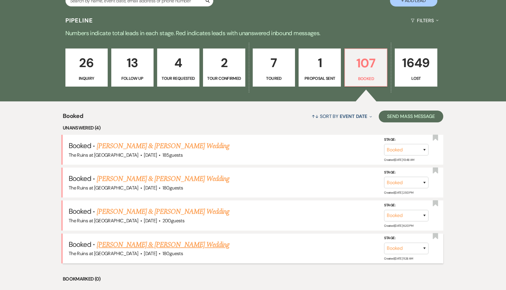
click at [178, 243] on link "Allen Gorospe & Danny Durkin's Wedding" at bounding box center [163, 245] width 133 height 11
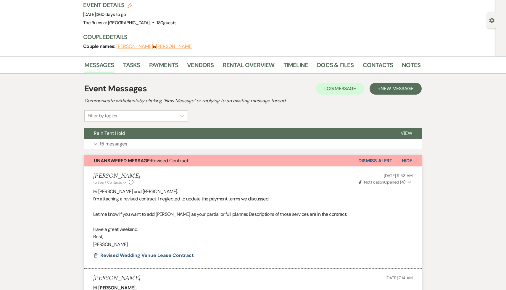
scroll to position [39, 0]
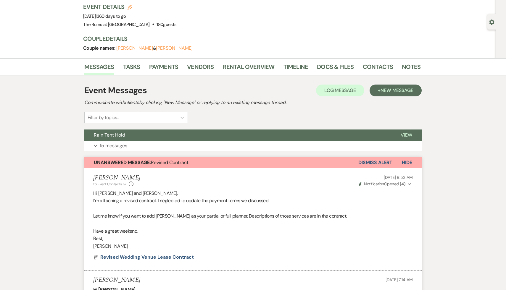
click at [382, 162] on button "Dismiss Alert" at bounding box center [375, 162] width 34 height 11
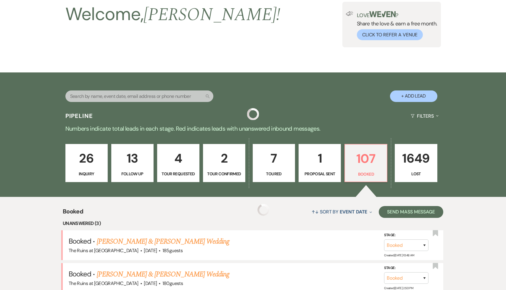
scroll to position [135, 0]
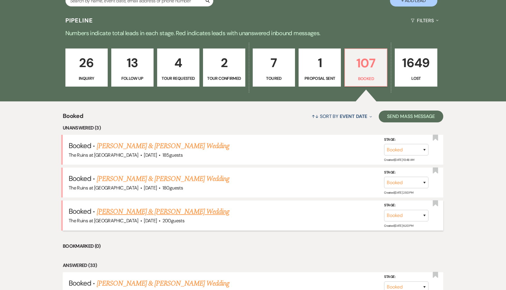
click at [157, 213] on link "Kaili Akar & Jack Tregurtha's Wedding" at bounding box center [163, 212] width 133 height 11
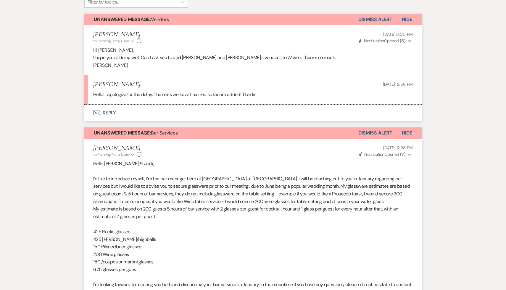
scroll to position [87, 0]
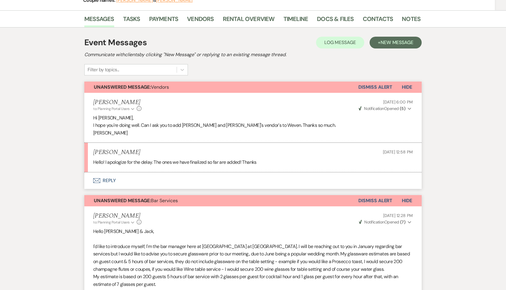
click at [109, 181] on button "Envelope Reply" at bounding box center [252, 181] width 337 height 17
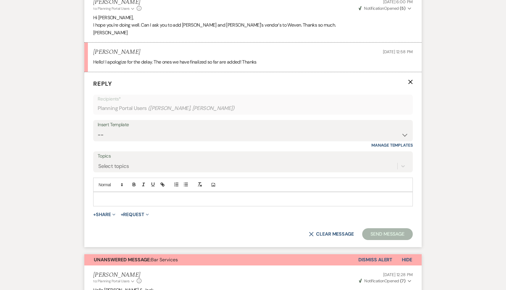
scroll to position [202, 0]
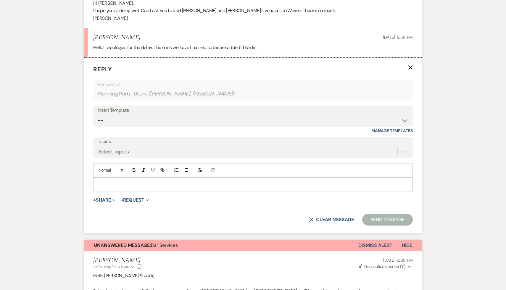
click at [170, 181] on p at bounding box center [253, 184] width 310 height 7
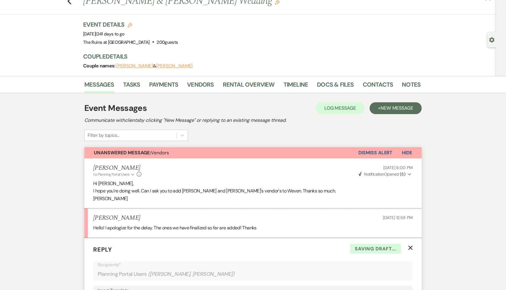
scroll to position [0, 0]
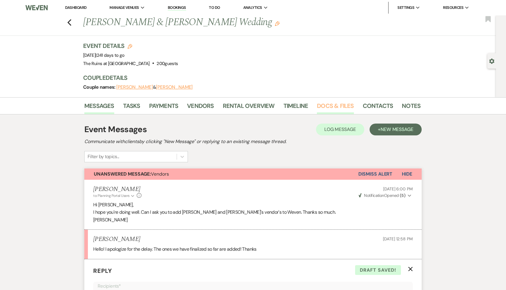
click at [346, 104] on link "Docs & Files" at bounding box center [335, 107] width 37 height 13
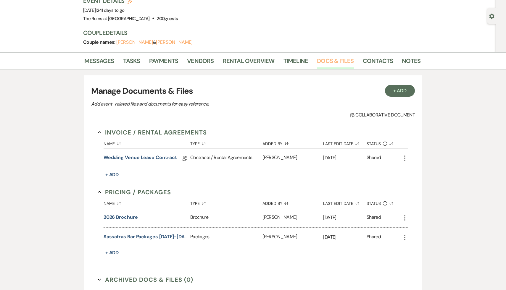
scroll to position [48, 0]
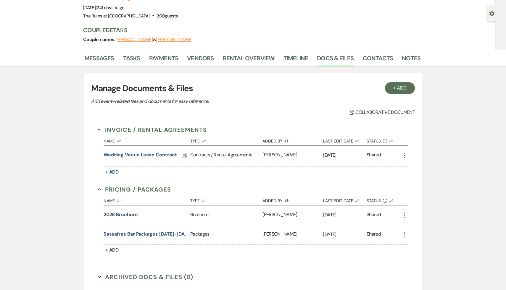
click at [207, 180] on div "Invoice / Rental Agreements Collapse Name Sort Default Type Sort Default Added …" at bounding box center [253, 194] width 311 height 138
click at [161, 156] on link "Wedding Venue Lease Contract" at bounding box center [140, 156] width 73 height 9
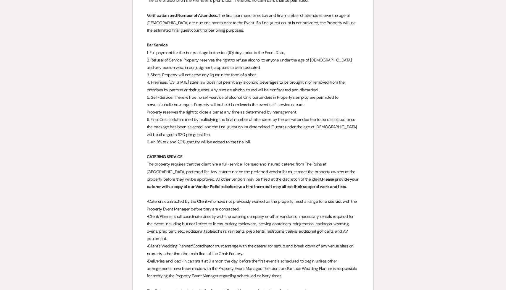
scroll to position [1795, 0]
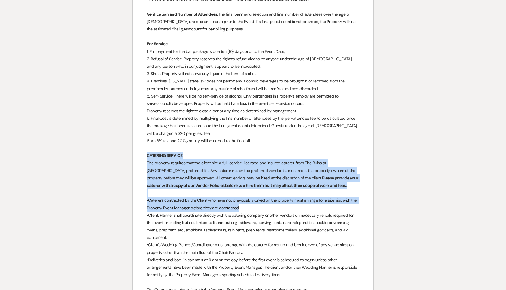
drag, startPoint x: 246, startPoint y: 195, endPoint x: 144, endPoint y: 141, distance: 115.1
click at [144, 141] on div "﻿ ﻿ 194 Darrow Rd, New Lebanon, NY 12125 www.sassafrasruins.com PROPERTY & VENU…" at bounding box center [253, 123] width 241 height 3677
copy div "CATERING SERVICE The property requires that the client hire a full-service lice…"
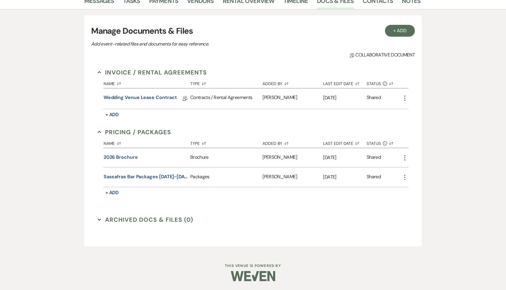
scroll to position [48, 0]
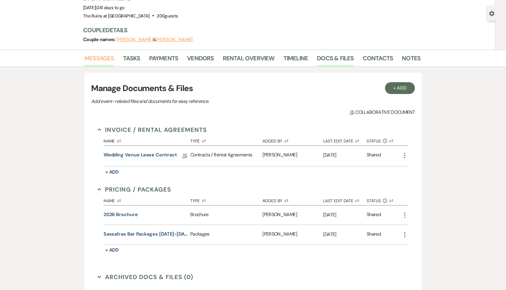
click at [103, 58] on link "Messages" at bounding box center [99, 60] width 30 height 13
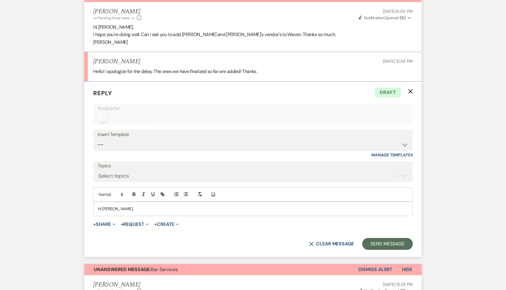
scroll to position [202, 0]
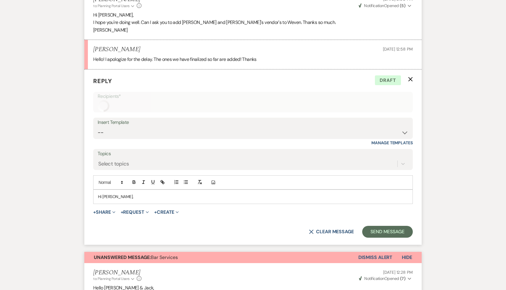
click at [147, 194] on p "Hi Chelsea," at bounding box center [253, 197] width 310 height 7
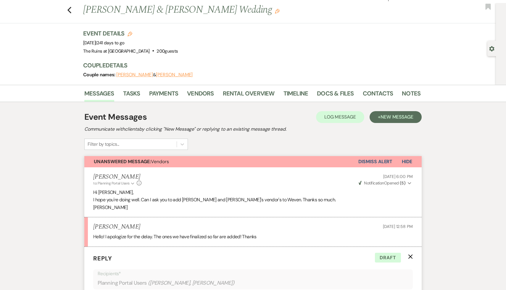
scroll to position [0, 0]
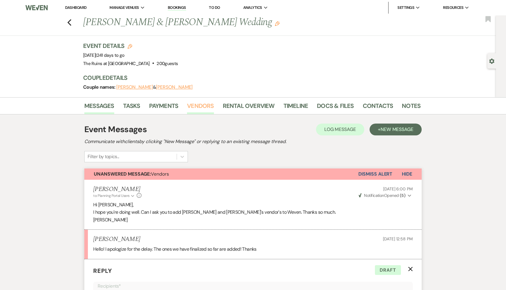
click at [205, 104] on link "Vendors" at bounding box center [200, 107] width 27 height 13
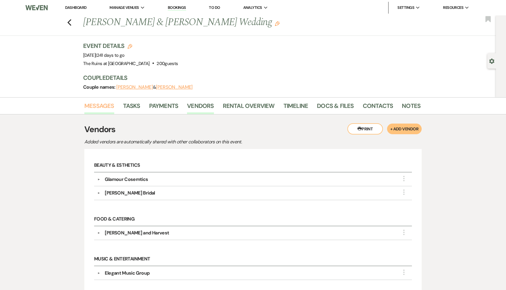
click at [96, 104] on link "Messages" at bounding box center [99, 107] width 30 height 13
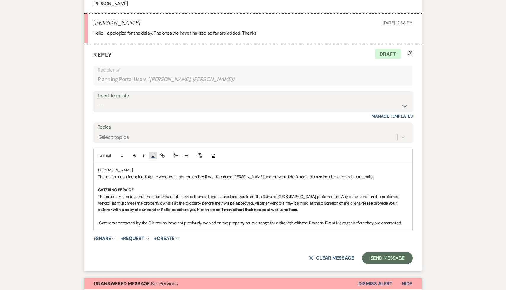
scroll to position [228, 0]
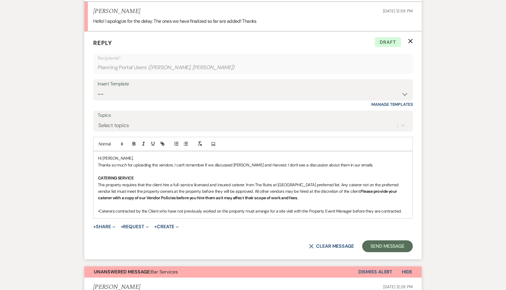
click at [342, 204] on p at bounding box center [253, 205] width 310 height 7
click at [406, 210] on p "•Caterers contracted by the Client who have not previously worked on the proper…" at bounding box center [253, 211] width 310 height 7
click at [370, 165] on p "Thanks so much for uploading the vendors. I can't remember if we discussed Hunt…" at bounding box center [253, 165] width 310 height 7
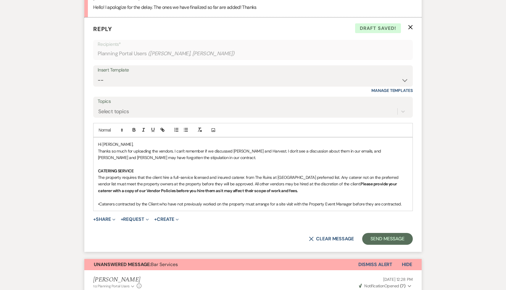
scroll to position [244, 0]
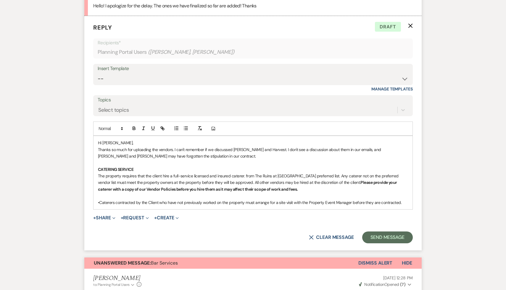
click at [404, 204] on p "•Caterers contracted by the Client who have not previously worked on the proper…" at bounding box center [253, 202] width 310 height 7
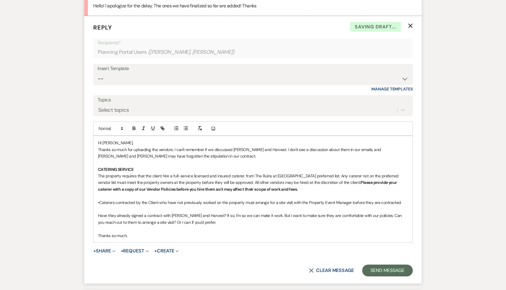
click at [215, 222] on p "Have they already signed a contract with Hunt and Harvest? If so, I'm so we can…" at bounding box center [253, 219] width 310 height 13
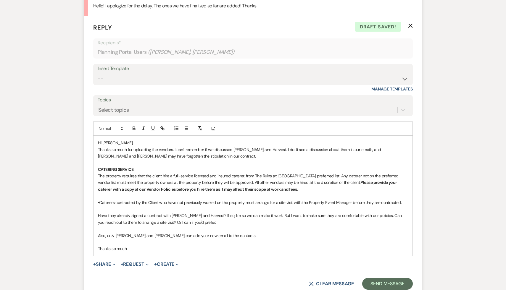
drag, startPoint x: 166, startPoint y: 246, endPoint x: 155, endPoint y: 246, distance: 11.3
click at [155, 246] on p "Thanks so much," at bounding box center [253, 249] width 310 height 7
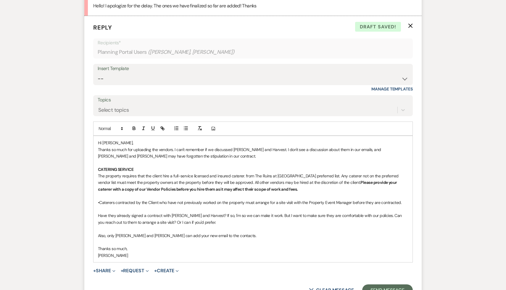
click at [222, 241] on p at bounding box center [253, 242] width 310 height 7
click at [174, 159] on p "Thanks so much for uploading the vendors. I can't remember if we discussed Hunt…" at bounding box center [253, 153] width 310 height 13
click at [227, 225] on p "Have they already signed a contract with Hunt and Harvest? If so, I'm so we can…" at bounding box center [253, 219] width 310 height 13
click at [236, 229] on p at bounding box center [253, 229] width 310 height 7
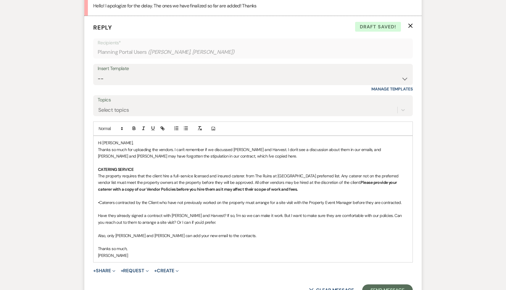
scroll to position [247, 0]
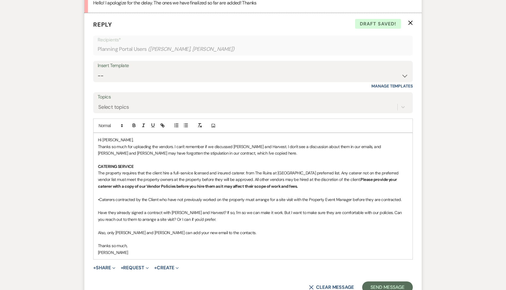
click at [236, 229] on p at bounding box center [253, 226] width 310 height 7
click at [237, 239] on p at bounding box center [253, 239] width 310 height 7
click at [215, 234] on p "Also, only Kaili and Jack can add your new email to the contacts." at bounding box center [253, 233] width 310 height 7
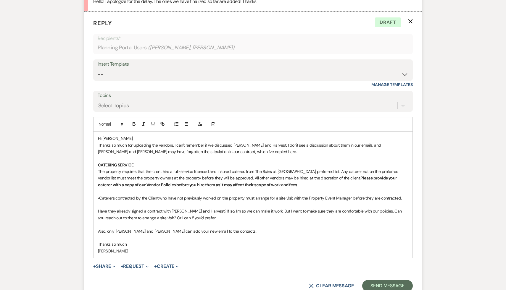
click at [312, 232] on p "Also, only Kaili and Jack can add your new email to the contacts." at bounding box center [253, 231] width 310 height 7
click at [311, 232] on p "Also, only Kaili and Jack can add your new email to the contacts." at bounding box center [253, 231] width 310 height 7
click at [299, 230] on p "Also, only Kaili and Jack can add your new email to the contacts." at bounding box center [253, 231] width 310 height 7
click at [280, 228] on p "Also, only Kaili and Jack can add your new email to the contacts." at bounding box center [253, 231] width 310 height 7
click at [257, 231] on p "Also, only Kaili and Jack can add your new email to the contacts." at bounding box center [253, 231] width 310 height 7
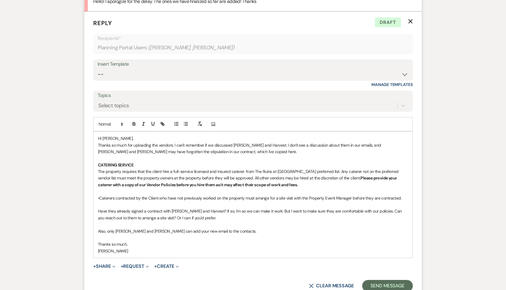
click at [229, 226] on p at bounding box center [253, 224] width 310 height 7
click at [267, 223] on p at bounding box center [253, 224] width 310 height 7
click at [104, 267] on button "+ Share Expand" at bounding box center [104, 266] width 22 height 5
click at [119, 277] on span "Doc Upload Documents" at bounding box center [117, 278] width 34 height 6
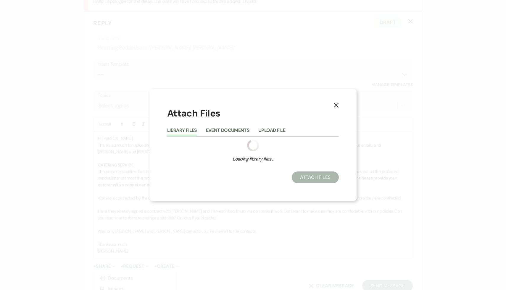
click at [186, 130] on button "Library Files" at bounding box center [182, 132] width 30 height 8
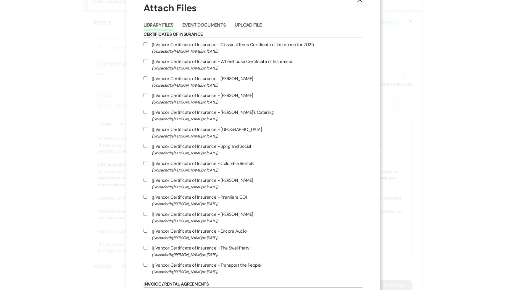
scroll to position [0, 0]
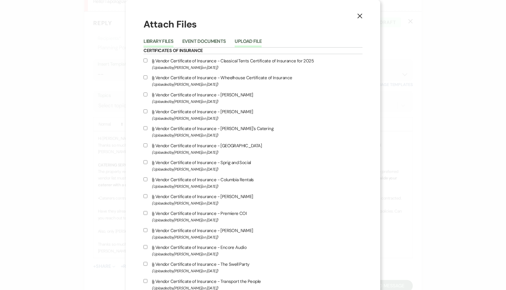
click at [262, 40] on button "Upload File" at bounding box center [248, 43] width 27 height 8
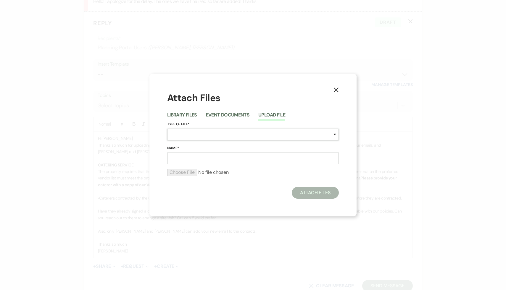
click at [234, 133] on select "Special Event Insurance Vendor Certificate of Insurance Contracts / Rental Agre…" at bounding box center [253, 135] width 172 height 12
select select "61"
click at [167, 129] on select "Special Event Insurance Vendor Certificate of Insurance Contracts / Rental Agre…" at bounding box center [253, 135] width 172 height 12
click at [197, 160] on input "Name*" at bounding box center [253, 159] width 172 height 12
type input "Vendor Policies"
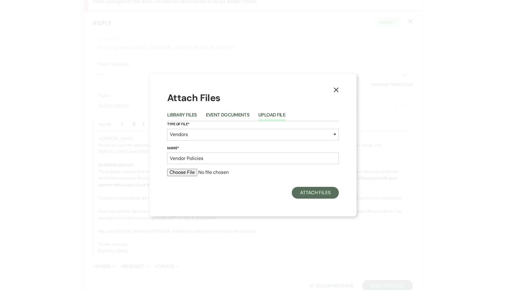
click at [187, 175] on input "file" at bounding box center [253, 172] width 172 height 7
type input "C:\fakepath\2025 vendor policies final (2) (1).pdf"
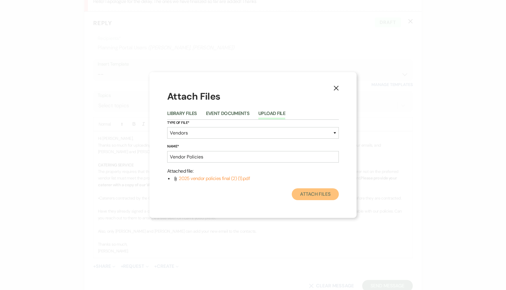
click at [321, 194] on button "Attach Files" at bounding box center [315, 195] width 47 height 12
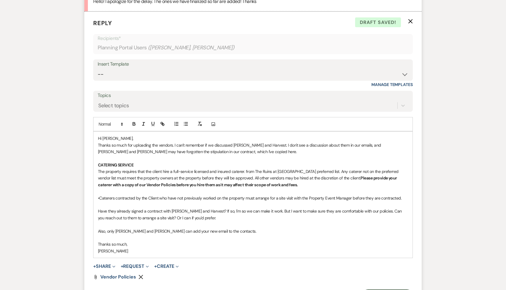
click at [268, 161] on p at bounding box center [253, 158] width 310 height 7
click at [201, 215] on p "Have they already signed a contract with Hunt and Harvest? If so, I'm so we can…" at bounding box center [253, 214] width 310 height 13
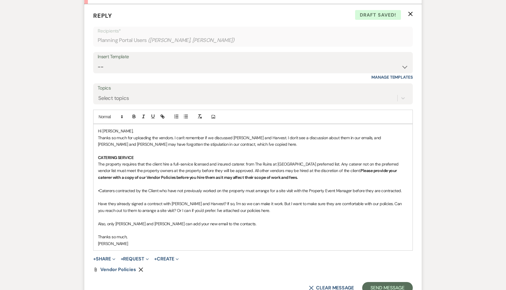
scroll to position [259, 0]
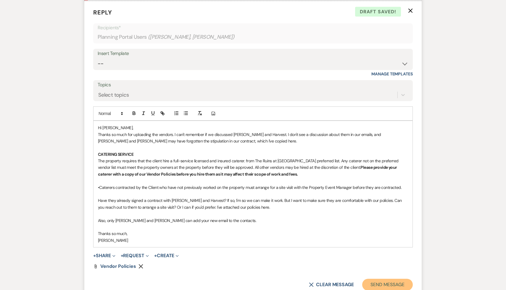
click at [377, 284] on button "Send Message" at bounding box center [387, 285] width 51 height 12
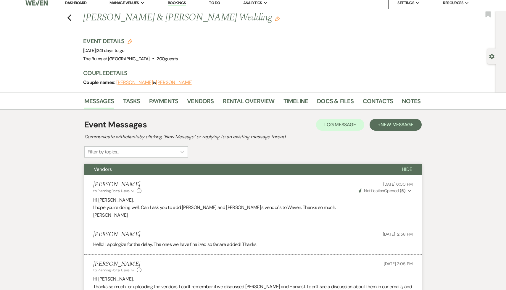
scroll to position [0, 0]
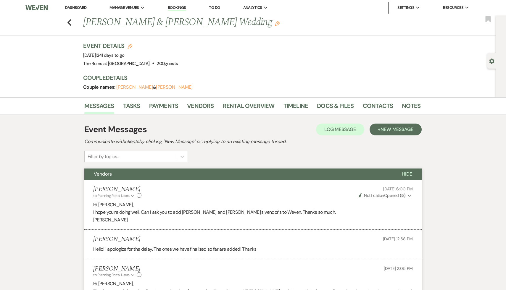
click at [81, 6] on link "Dashboard" at bounding box center [75, 7] width 21 height 5
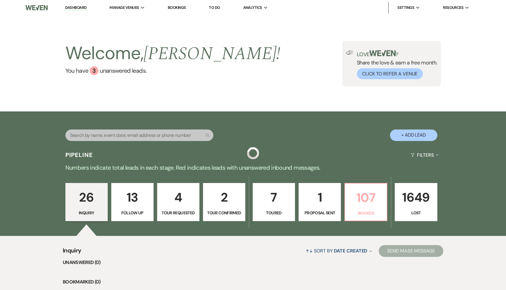
click at [362, 194] on p "107" at bounding box center [366, 198] width 35 height 20
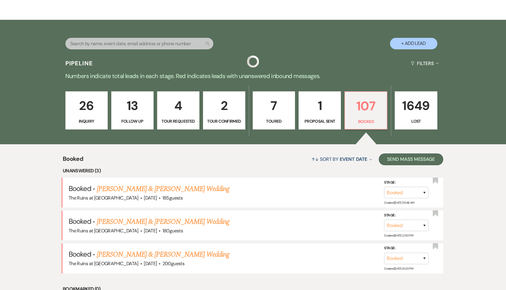
scroll to position [118, 0]
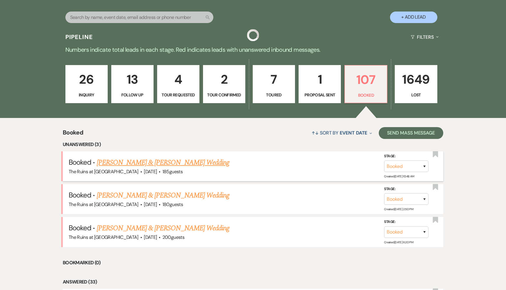
click at [170, 164] on link "[PERSON_NAME] & [PERSON_NAME] Wedding" at bounding box center [163, 162] width 133 height 11
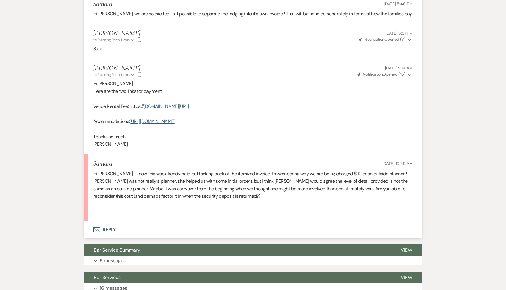
scroll to position [275, 0]
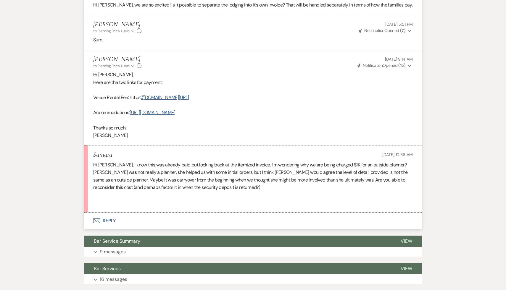
click at [264, 183] on p "Hi [PERSON_NAME], I know this was already paid but looking back at the itemized…" at bounding box center [253, 176] width 320 height 30
click at [263, 192] on p "Hi [PERSON_NAME], I know this was already paid but looking back at the itemized…" at bounding box center [253, 176] width 320 height 30
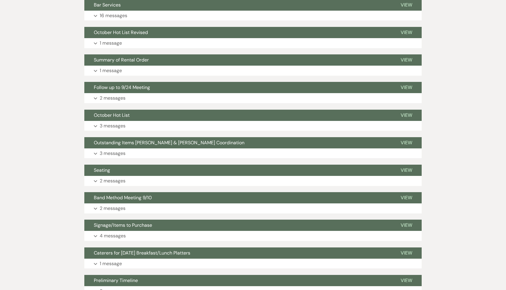
scroll to position [539, 0]
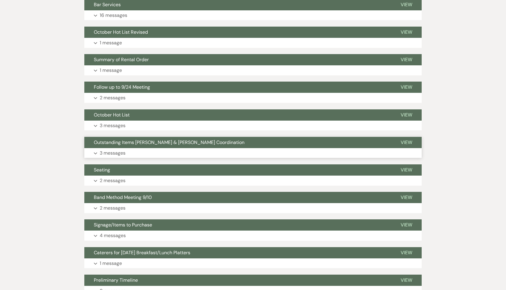
click at [193, 146] on span "Outstanding Items [PERSON_NAME] & [PERSON_NAME] Coordination" at bounding box center [169, 142] width 151 height 6
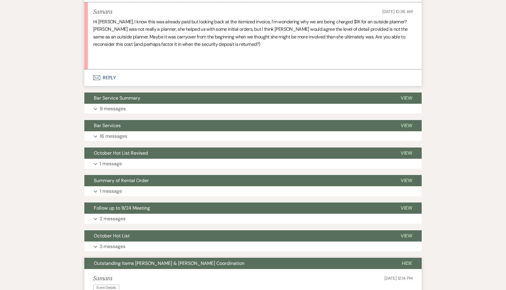
scroll to position [412, 0]
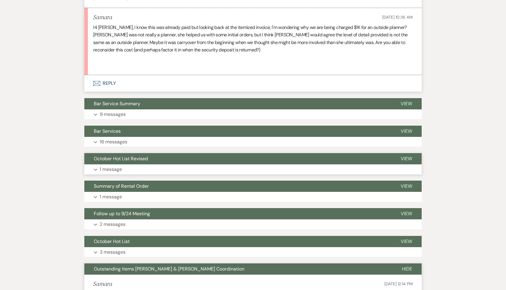
click at [136, 162] on span "October Hot List Revised" at bounding box center [121, 159] width 54 height 6
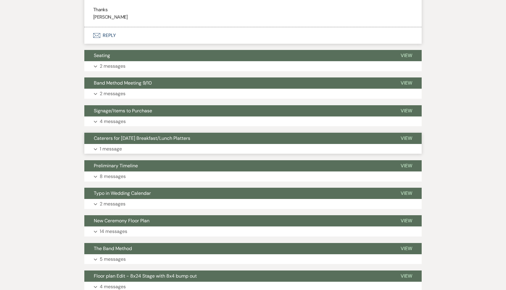
scroll to position [1106, 0]
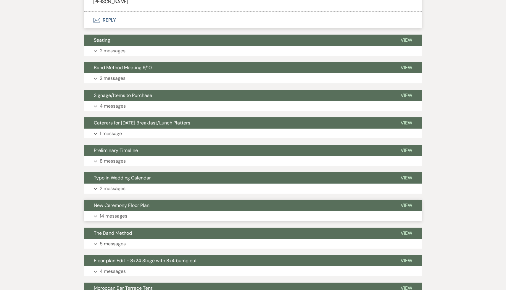
click at [140, 209] on span "New Ceremony Floor Plan" at bounding box center [122, 205] width 56 height 6
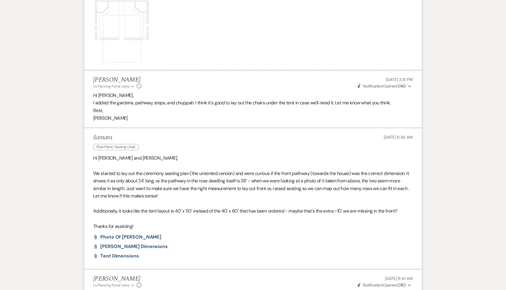
scroll to position [1559, 0]
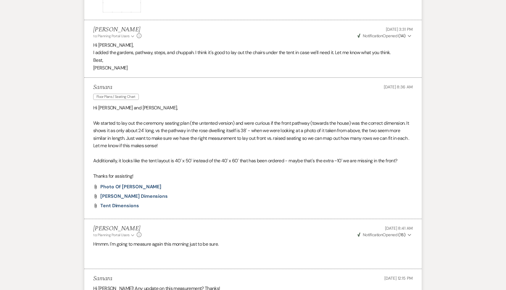
click at [269, 189] on div "Attach File Photo of Rose Dwelling" at bounding box center [253, 187] width 320 height 5
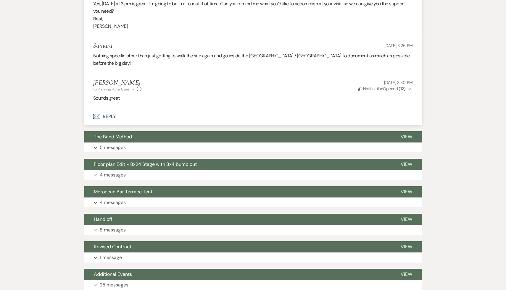
scroll to position [2014, 0]
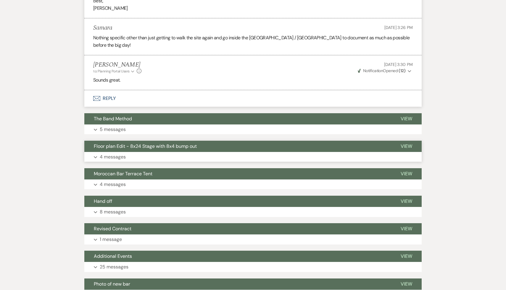
click at [143, 148] on span "Floor plan Edit - 8x24 Stage with 8x4 bump out" at bounding box center [145, 146] width 103 height 6
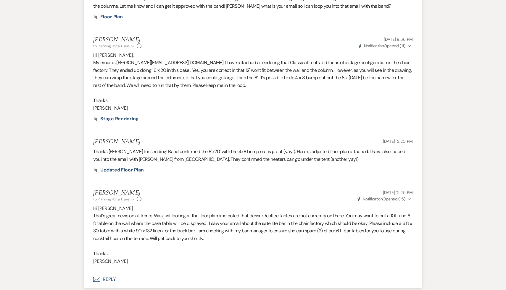
scroll to position [2362, 0]
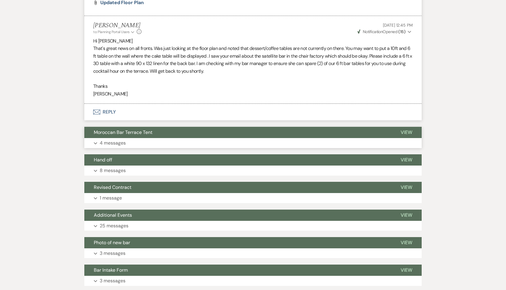
click at [134, 135] on span "Moroccan Bar Terrace Tent" at bounding box center [123, 132] width 59 height 6
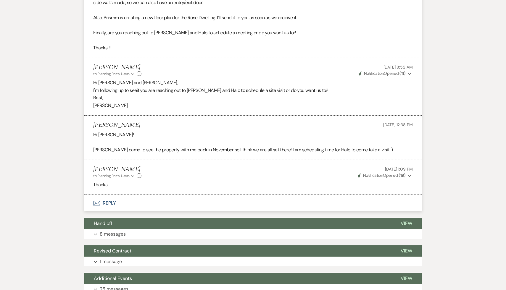
scroll to position [2568, 0]
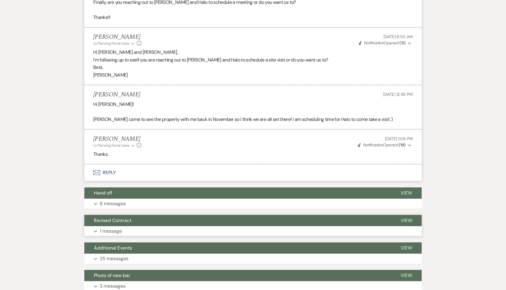
click at [128, 221] on span "Revised Contract" at bounding box center [113, 221] width 38 height 6
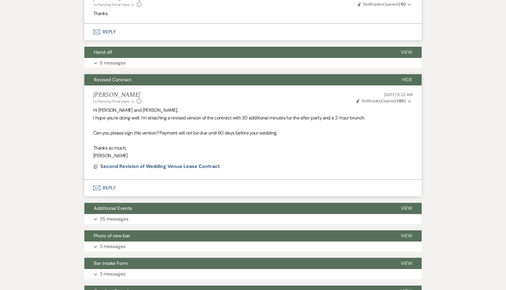
scroll to position [2737, 0]
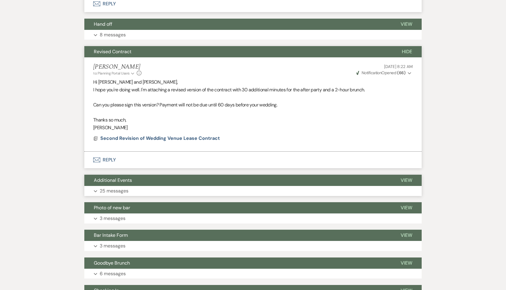
click at [103, 180] on span "Additional Events" at bounding box center [113, 180] width 38 height 6
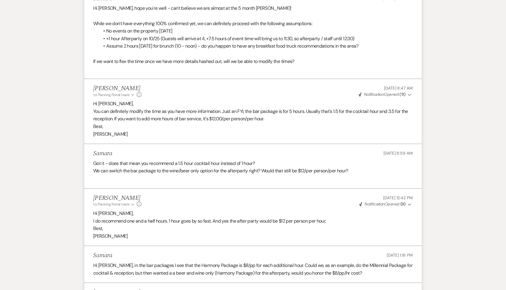
scroll to position [3109, 0]
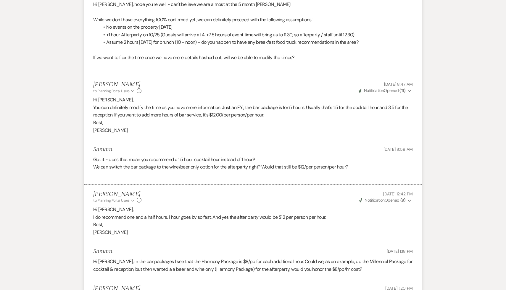
click at [160, 260] on p "Hi Carol, in the bar packages I see that the Harmony Package is $8/pp for each …" at bounding box center [253, 265] width 320 height 15
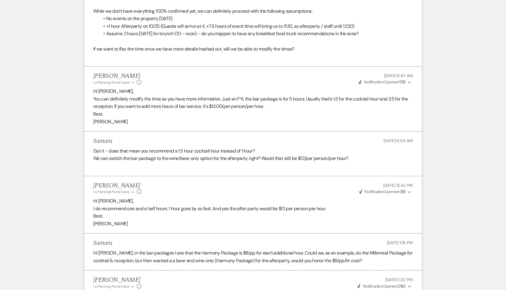
scroll to position [3123, 0]
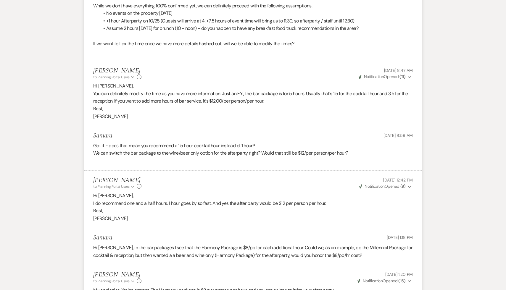
click at [179, 276] on div "Carol Reichert to: Planning Portal Users Expand Info May 14, 2025, 1:20 PM Weve…" at bounding box center [253, 277] width 320 height 13
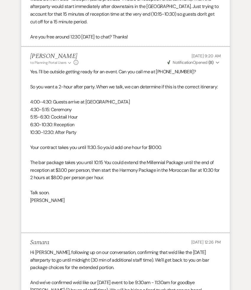
scroll to position [4085, 0]
